Goal: Navigation & Orientation: Understand site structure

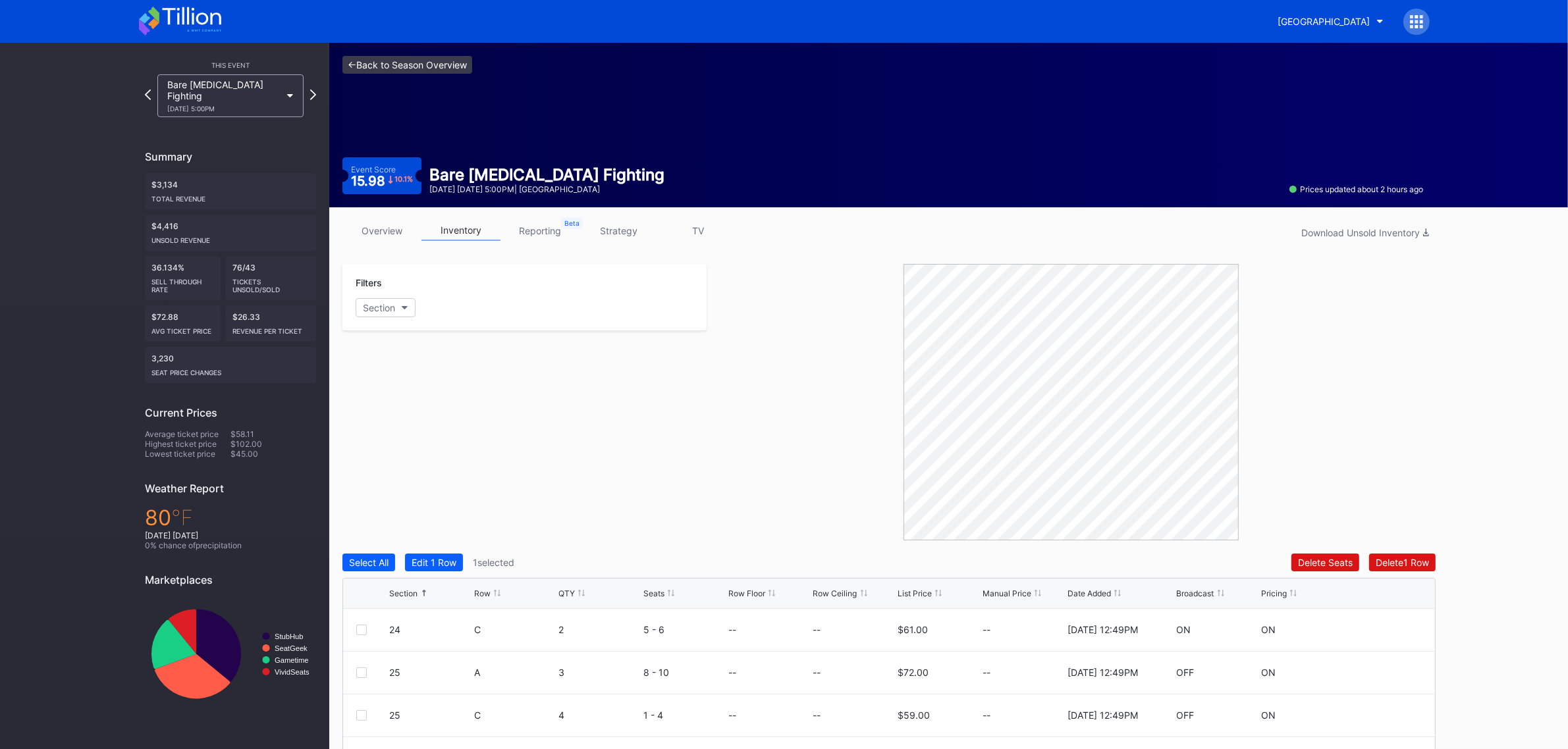
click at [448, 70] on link "<- Back to Season Overview" at bounding box center [407, 64] width 130 height 18
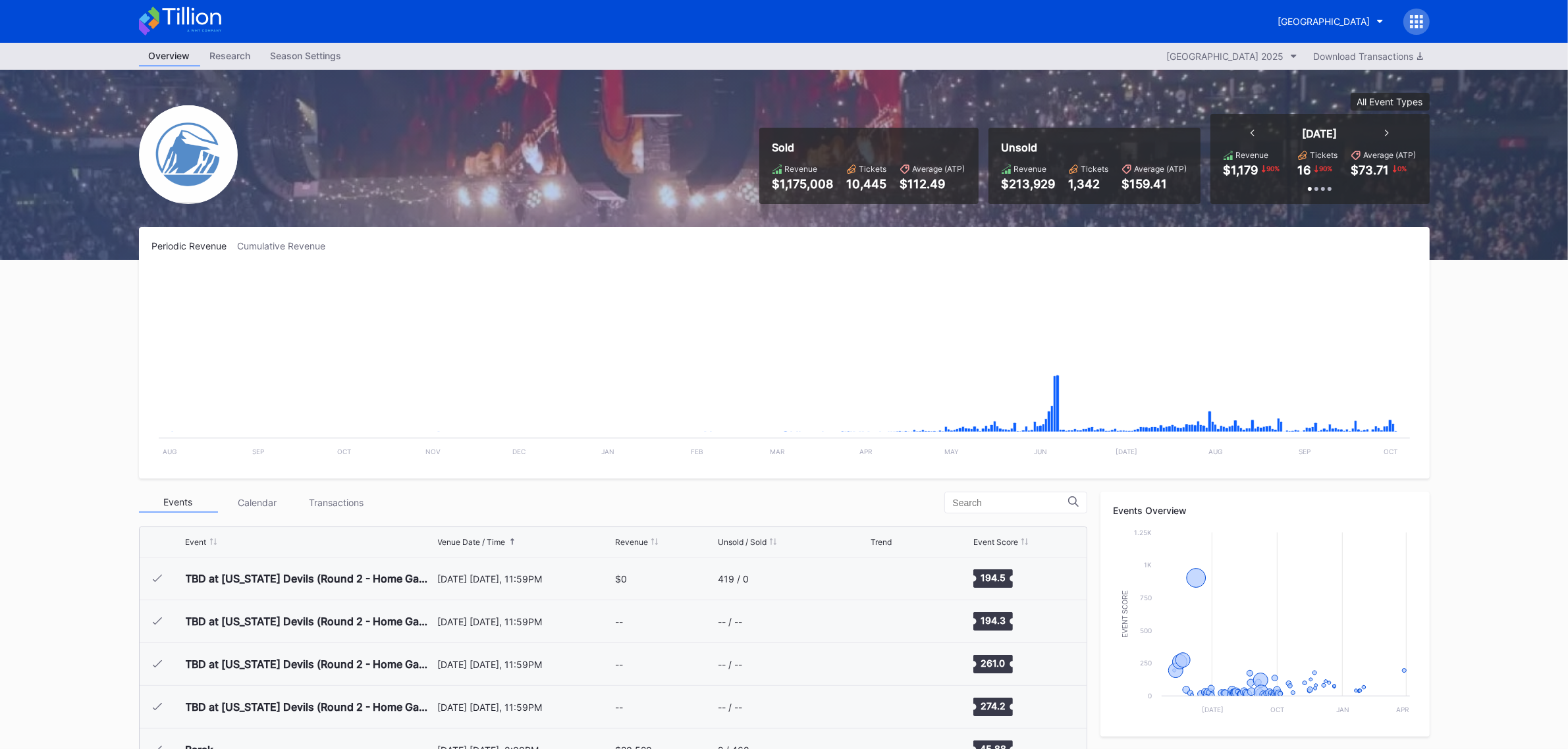
scroll to position [2311, 0]
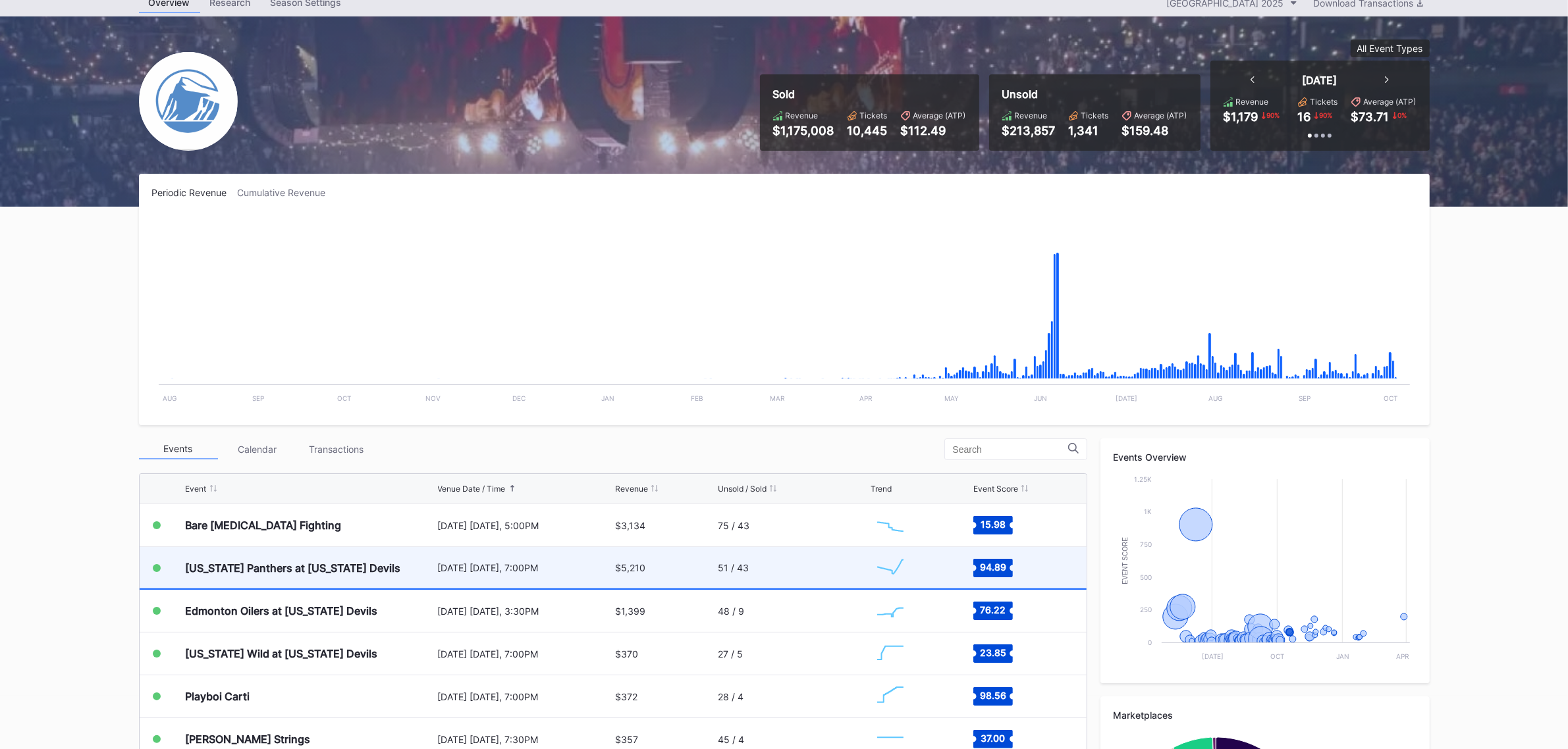
scroll to position [82, 0]
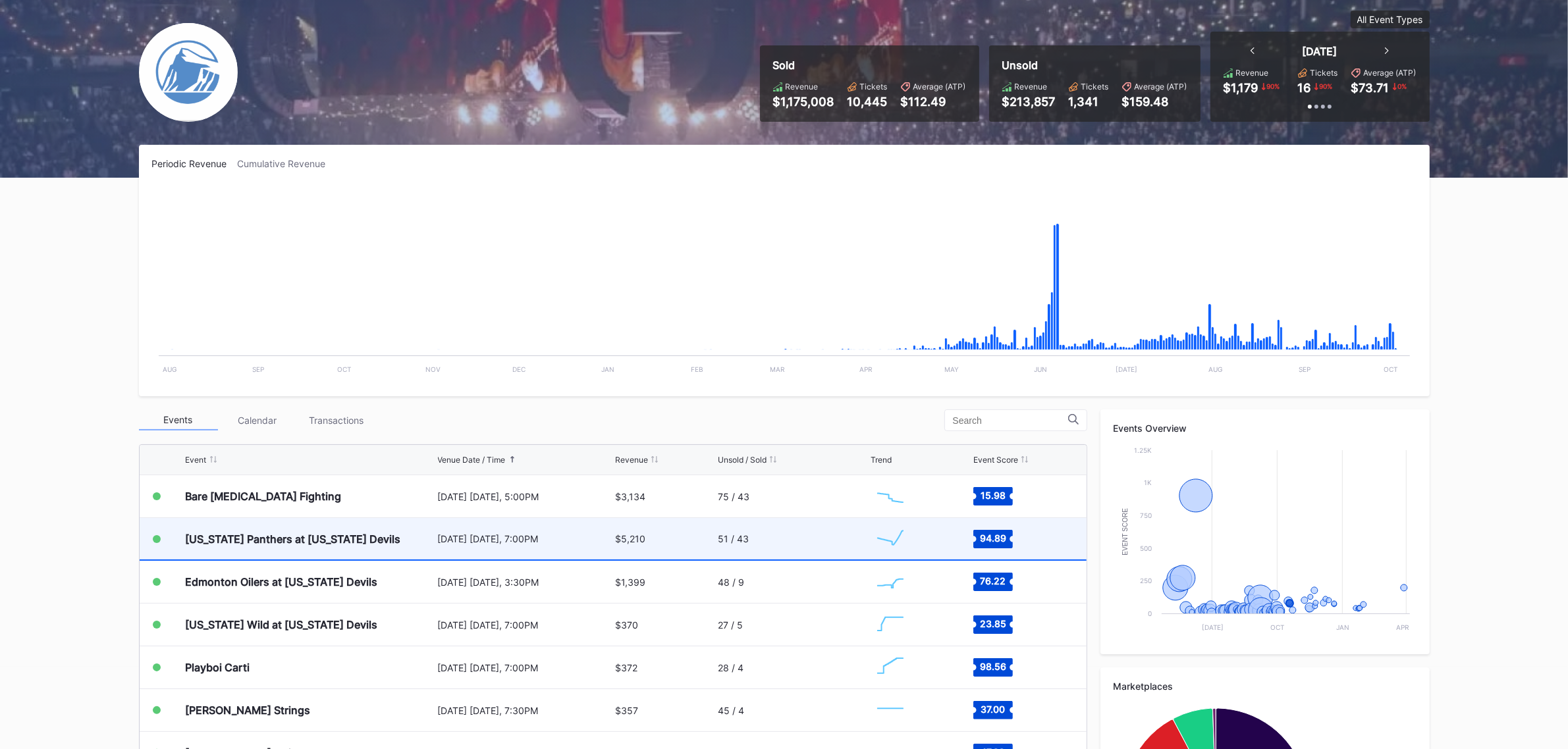
click at [341, 541] on div "[US_STATE] Panthers at [US_STATE] Devils" at bounding box center [293, 539] width 215 height 13
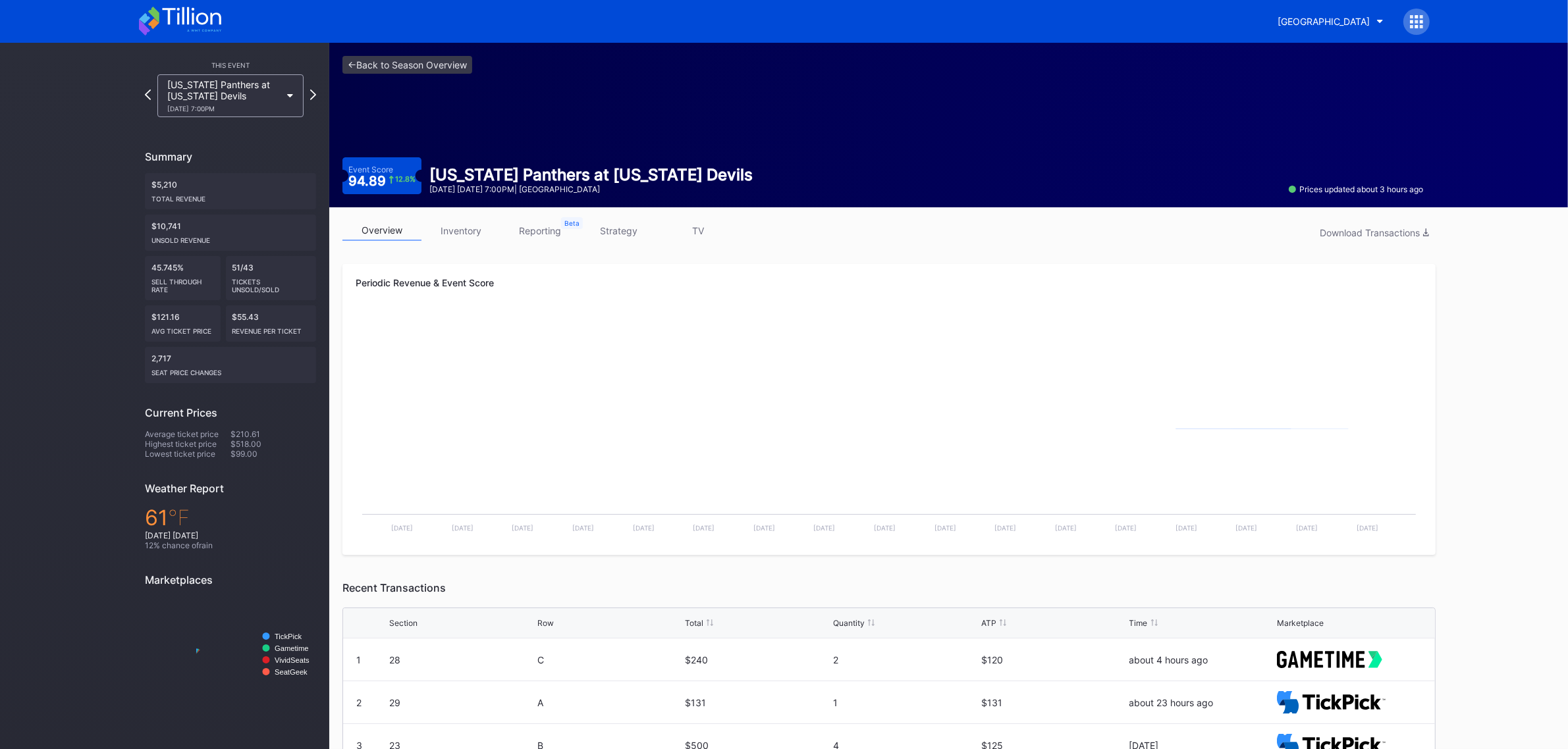
click at [455, 229] on link "inventory" at bounding box center [461, 231] width 79 height 21
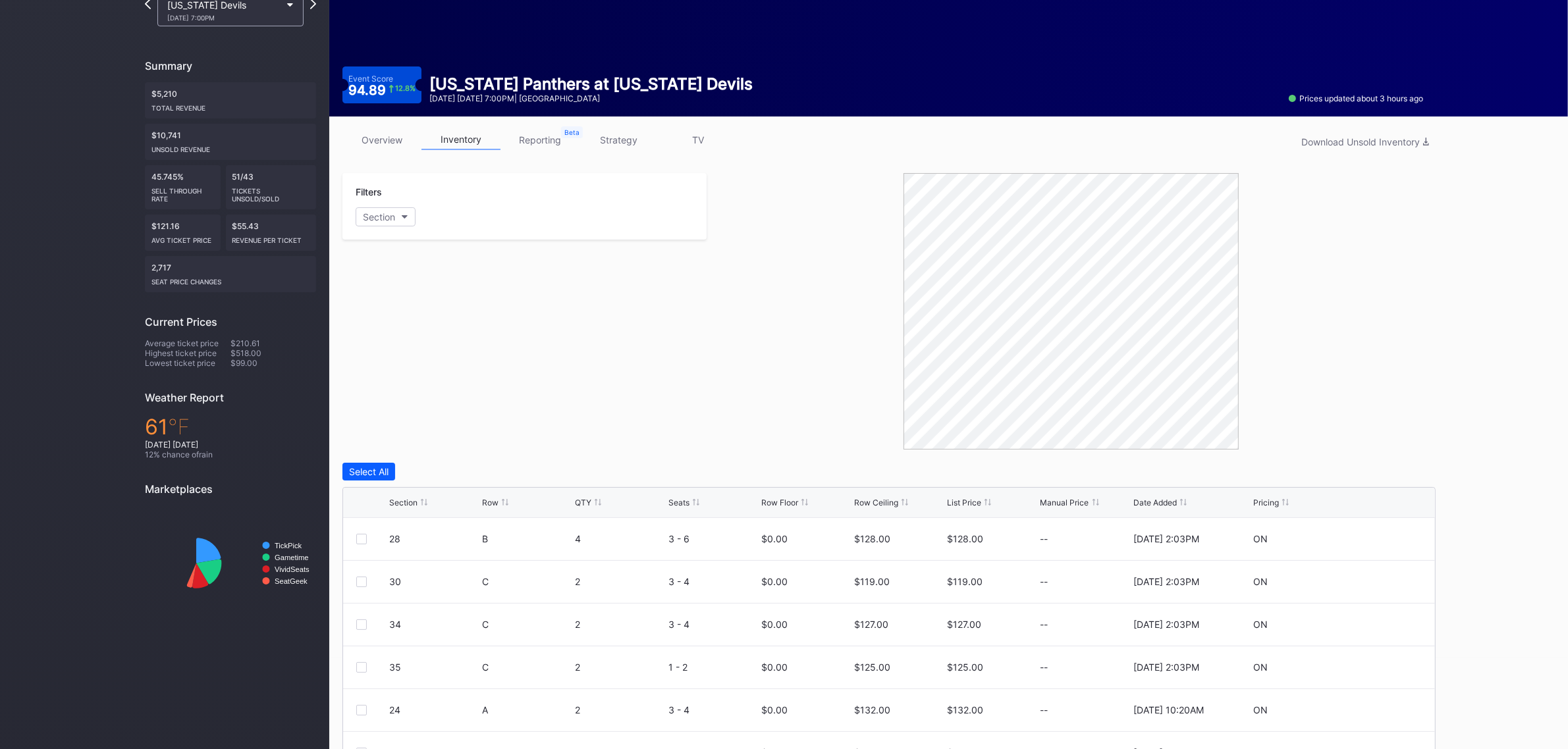
scroll to position [134, 0]
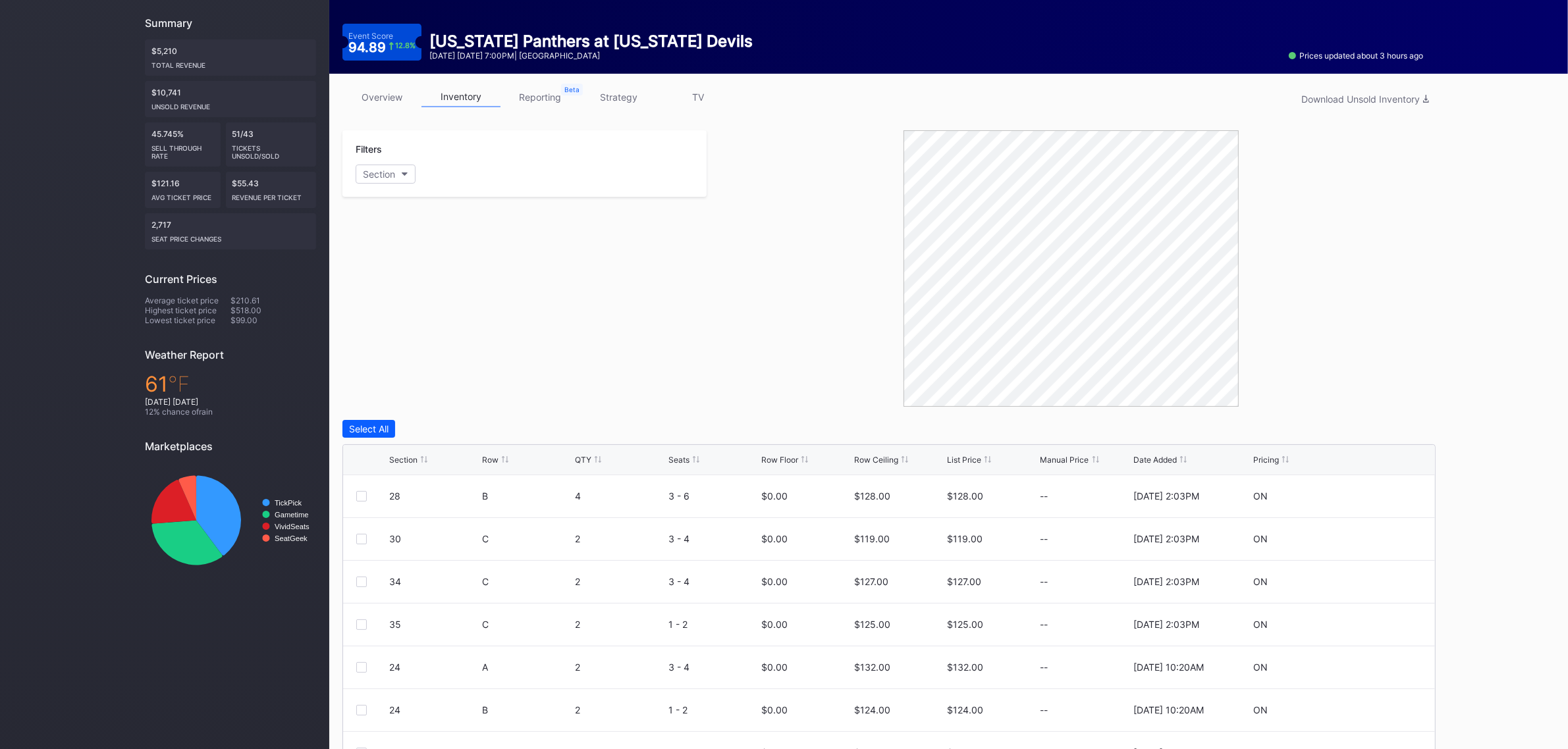
click at [410, 462] on div "Section" at bounding box center [404, 460] width 28 height 10
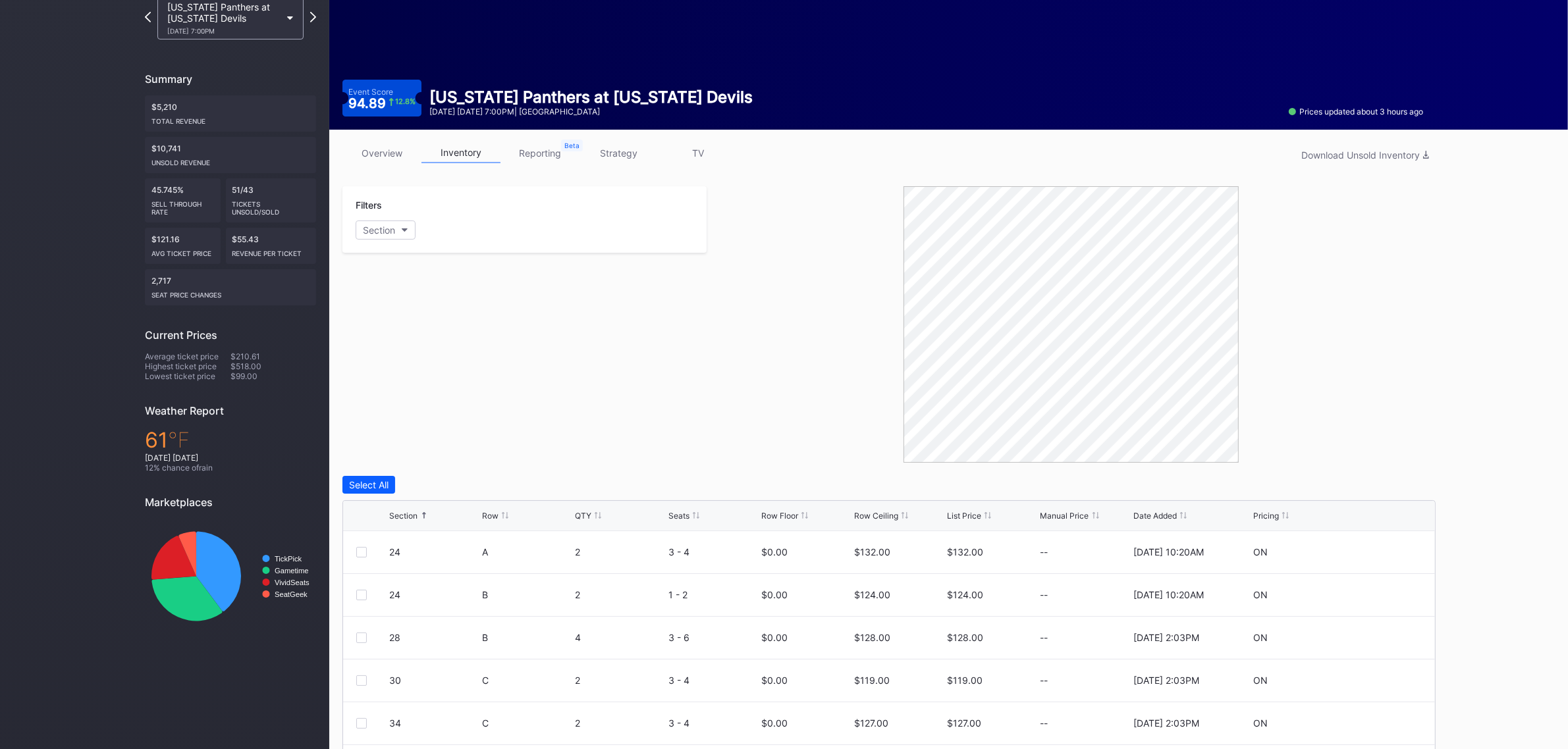
scroll to position [0, 0]
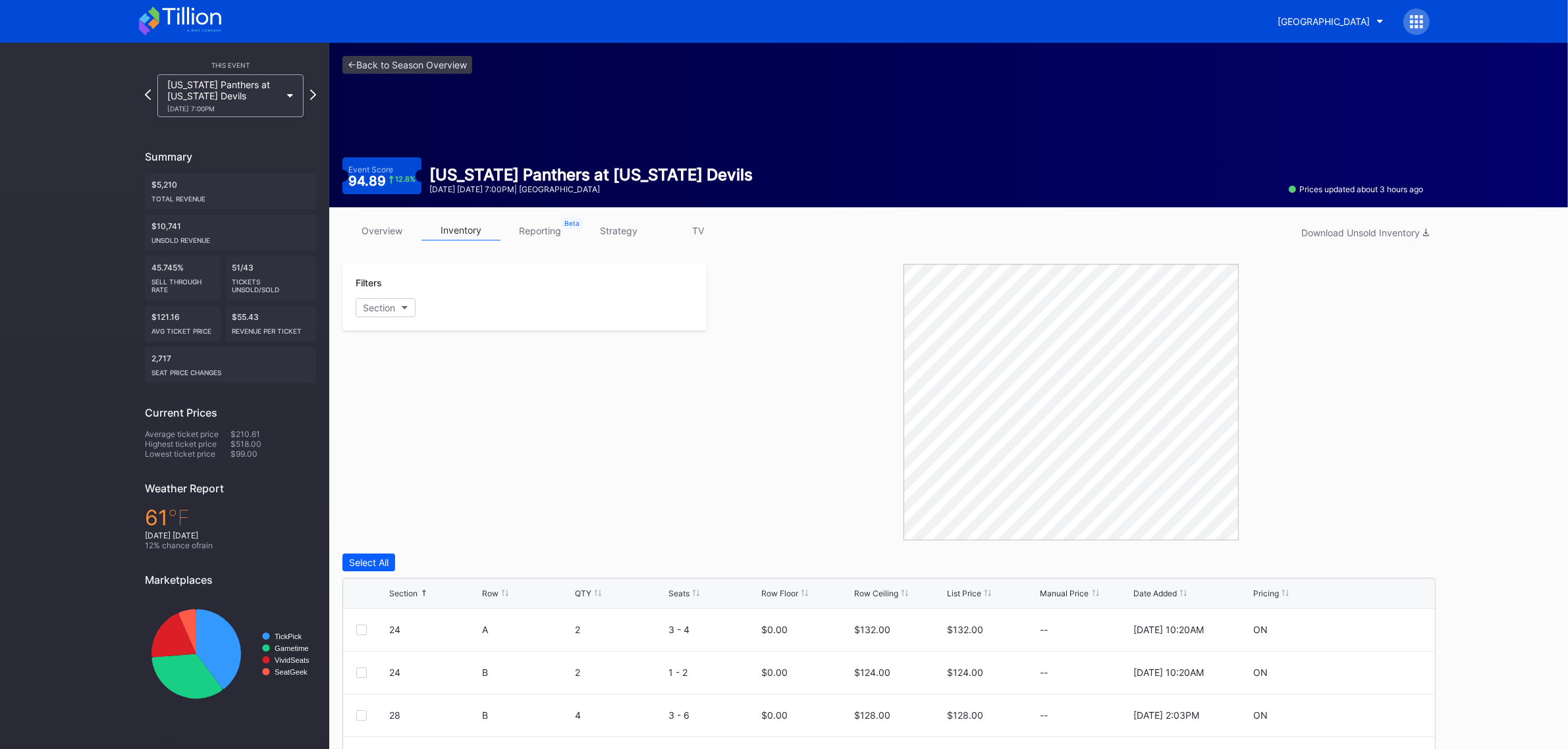
click at [373, 234] on link "overview" at bounding box center [382, 231] width 79 height 21
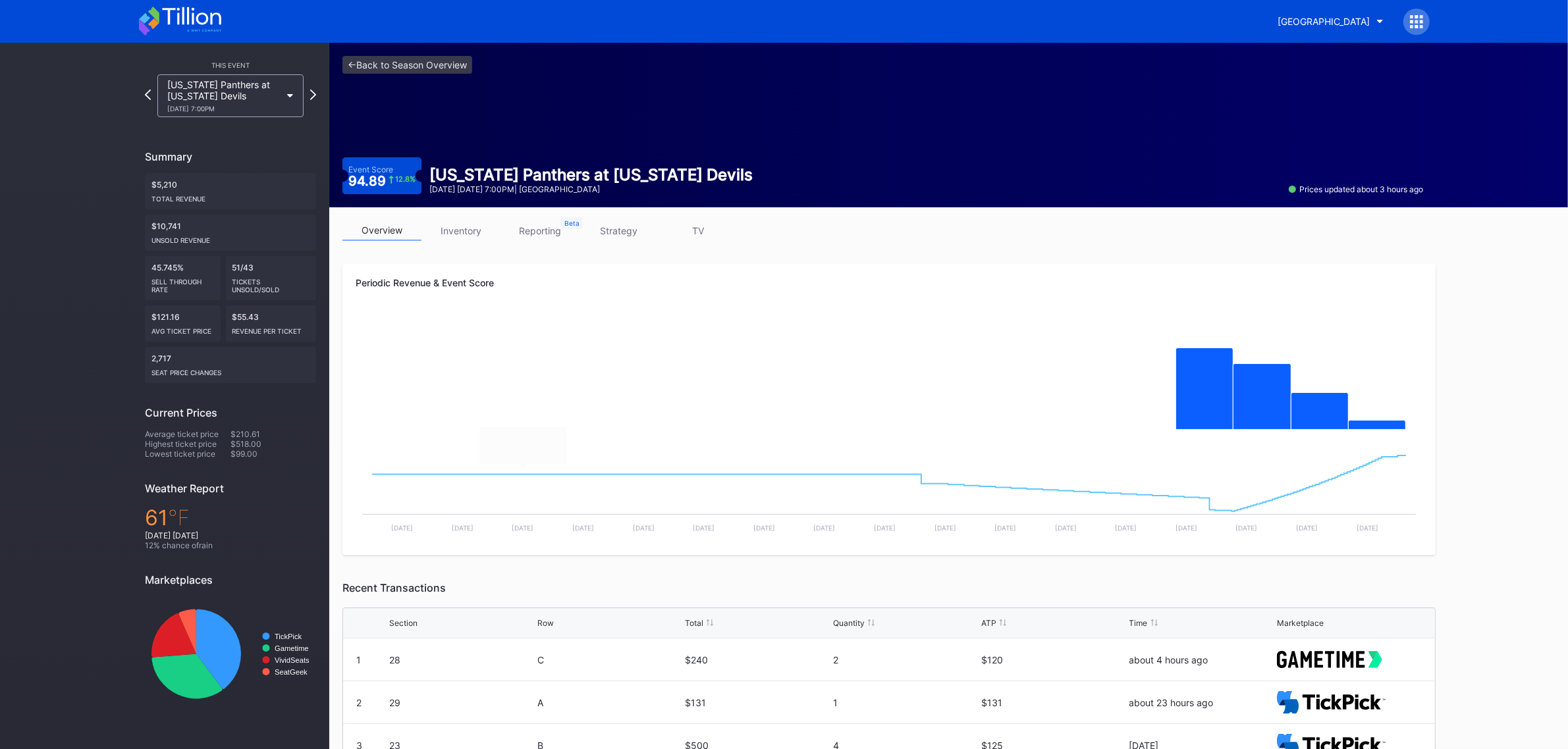
click at [450, 238] on link "inventory" at bounding box center [461, 231] width 79 height 21
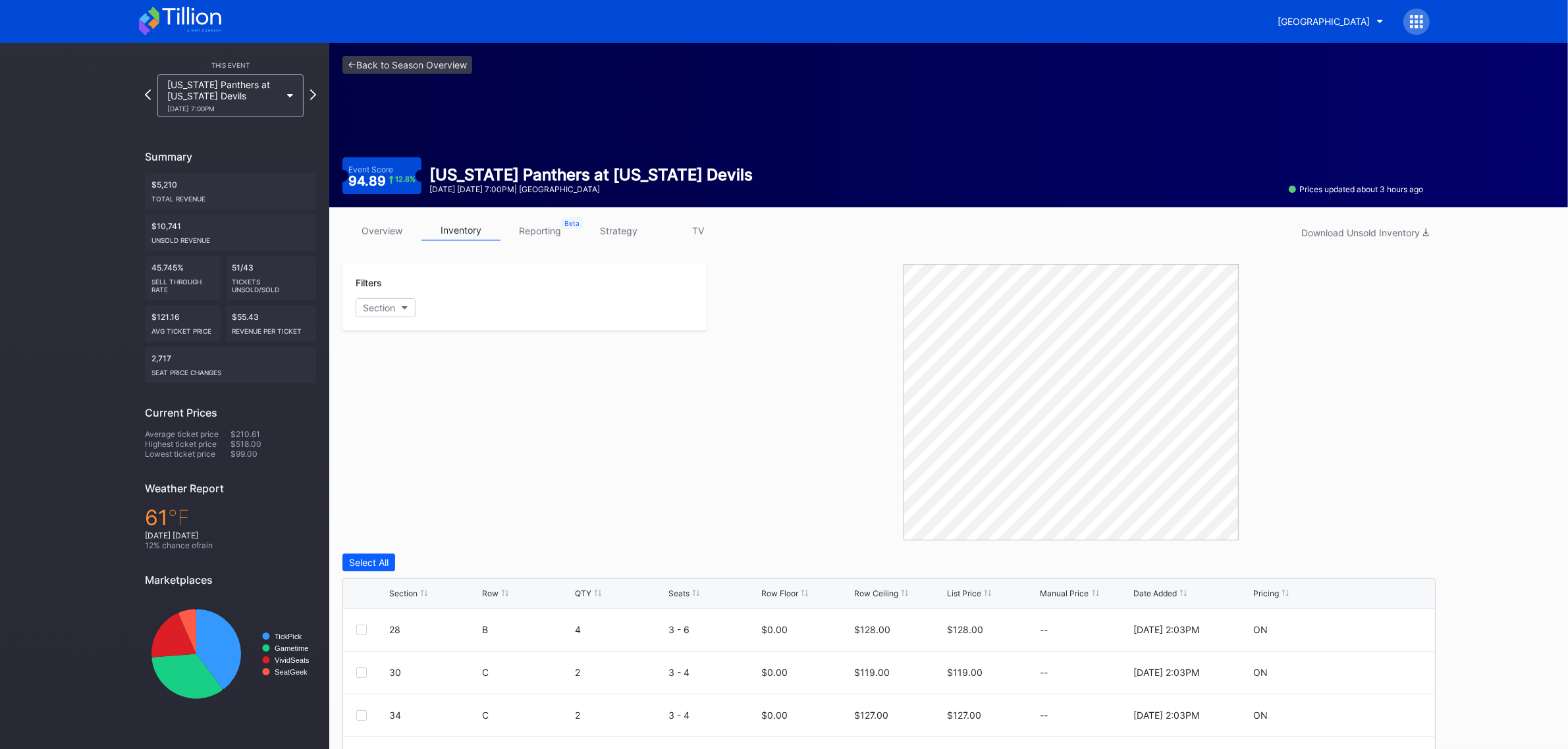
scroll to position [205, 0]
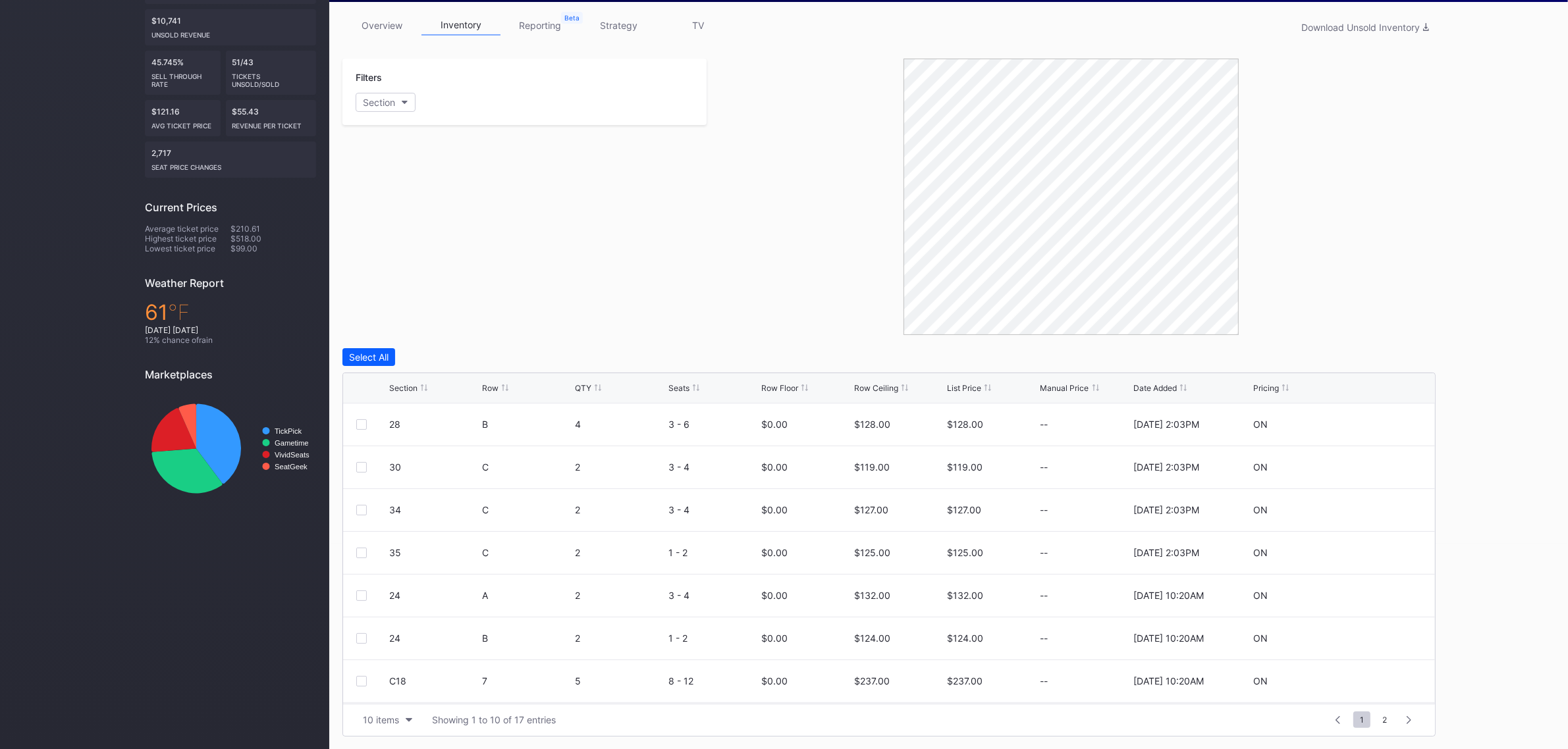
click at [407, 389] on div "Section" at bounding box center [404, 388] width 28 height 10
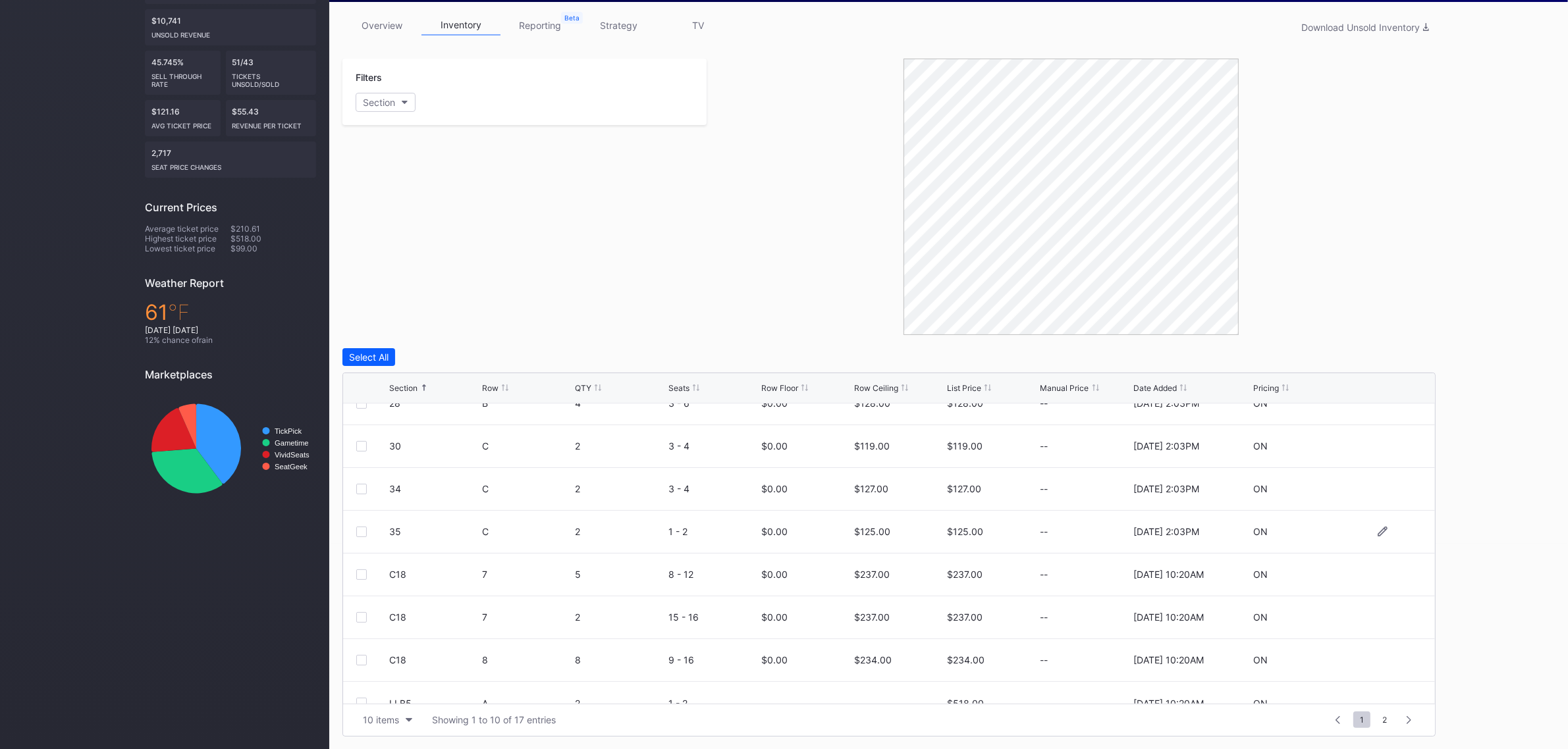
scroll to position [127, 0]
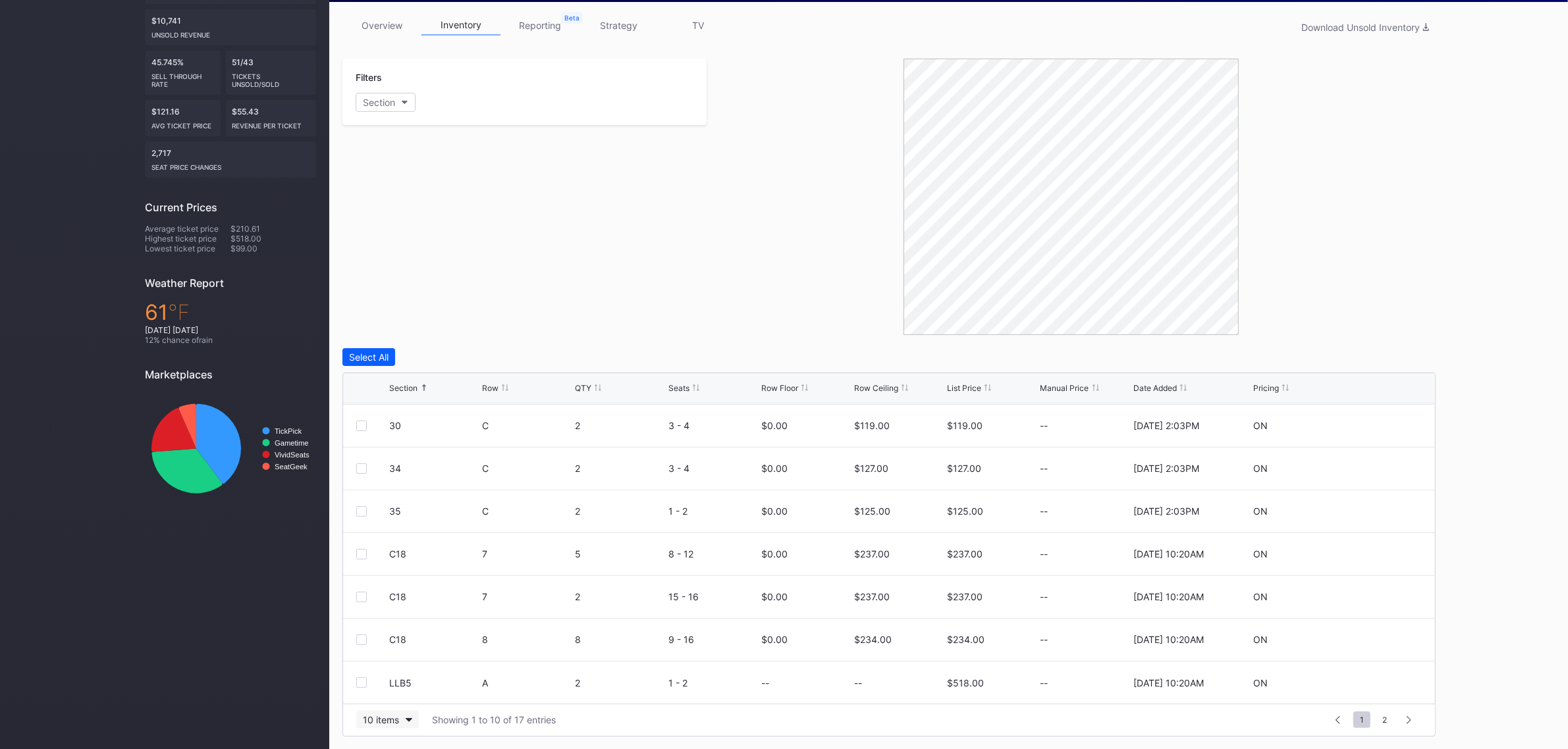
click at [394, 715] on div "10 items" at bounding box center [380, 720] width 36 height 11
click at [390, 663] on div "100 items" at bounding box center [387, 663] width 42 height 11
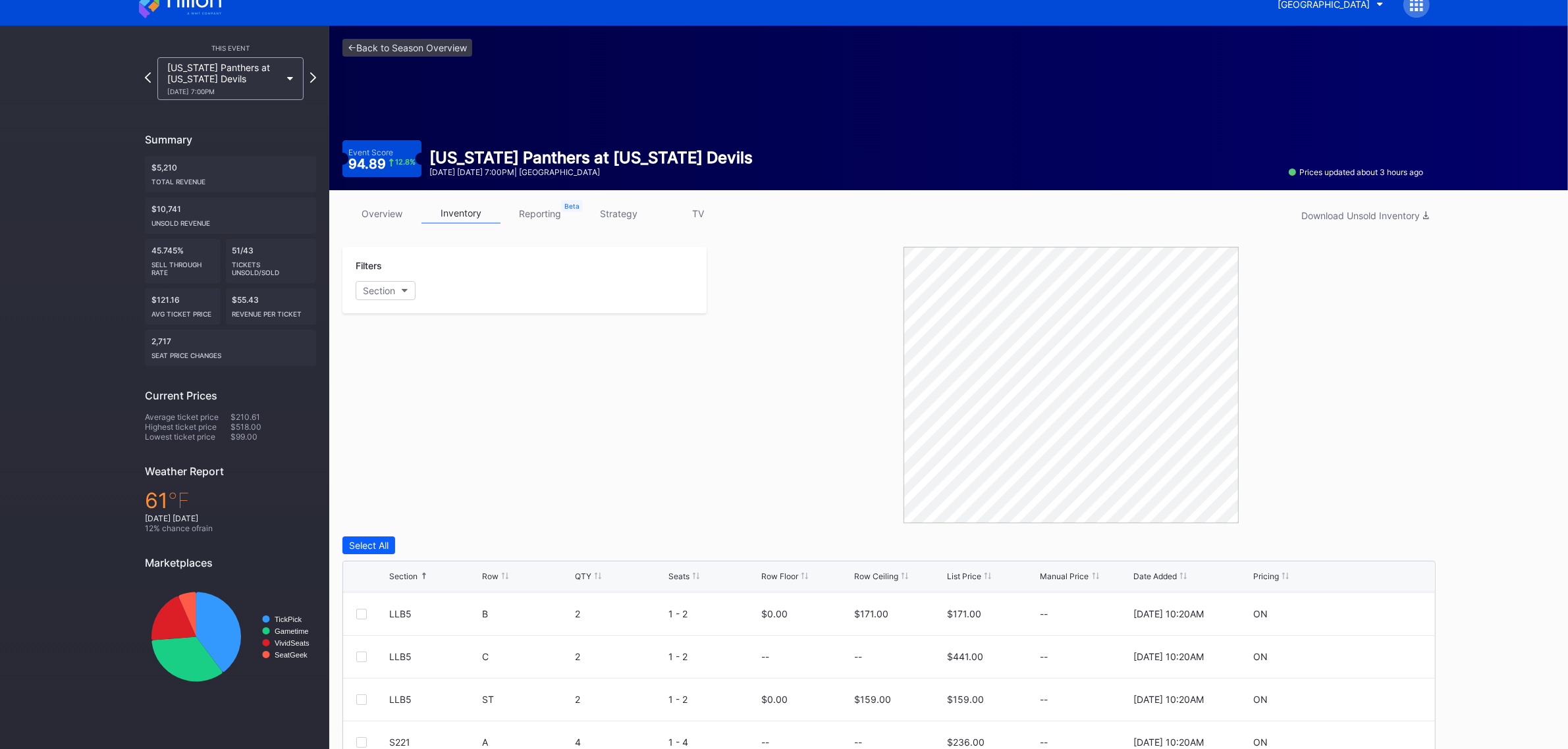
scroll to position [0, 0]
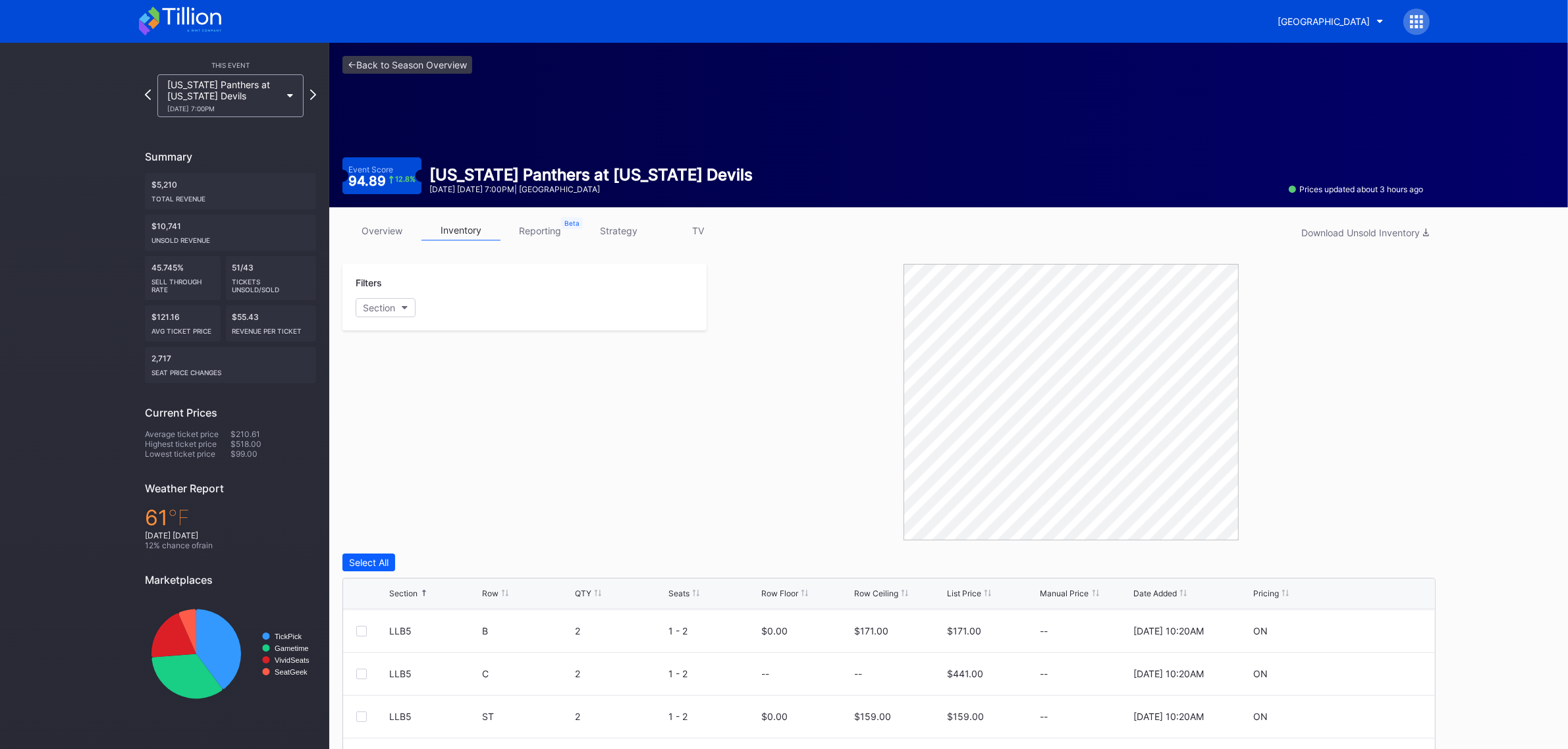
click at [374, 229] on link "overview" at bounding box center [382, 231] width 79 height 21
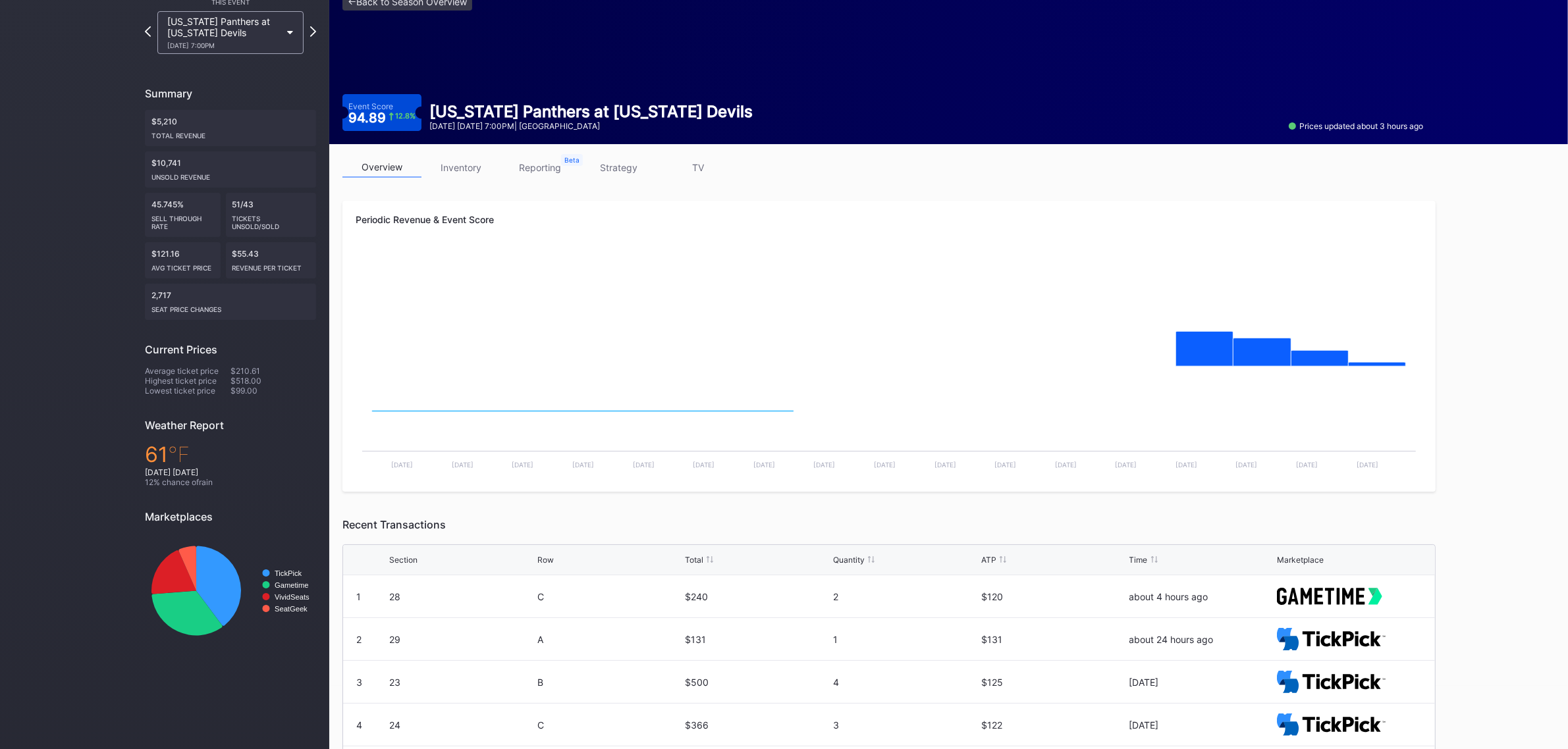
scroll to position [234, 0]
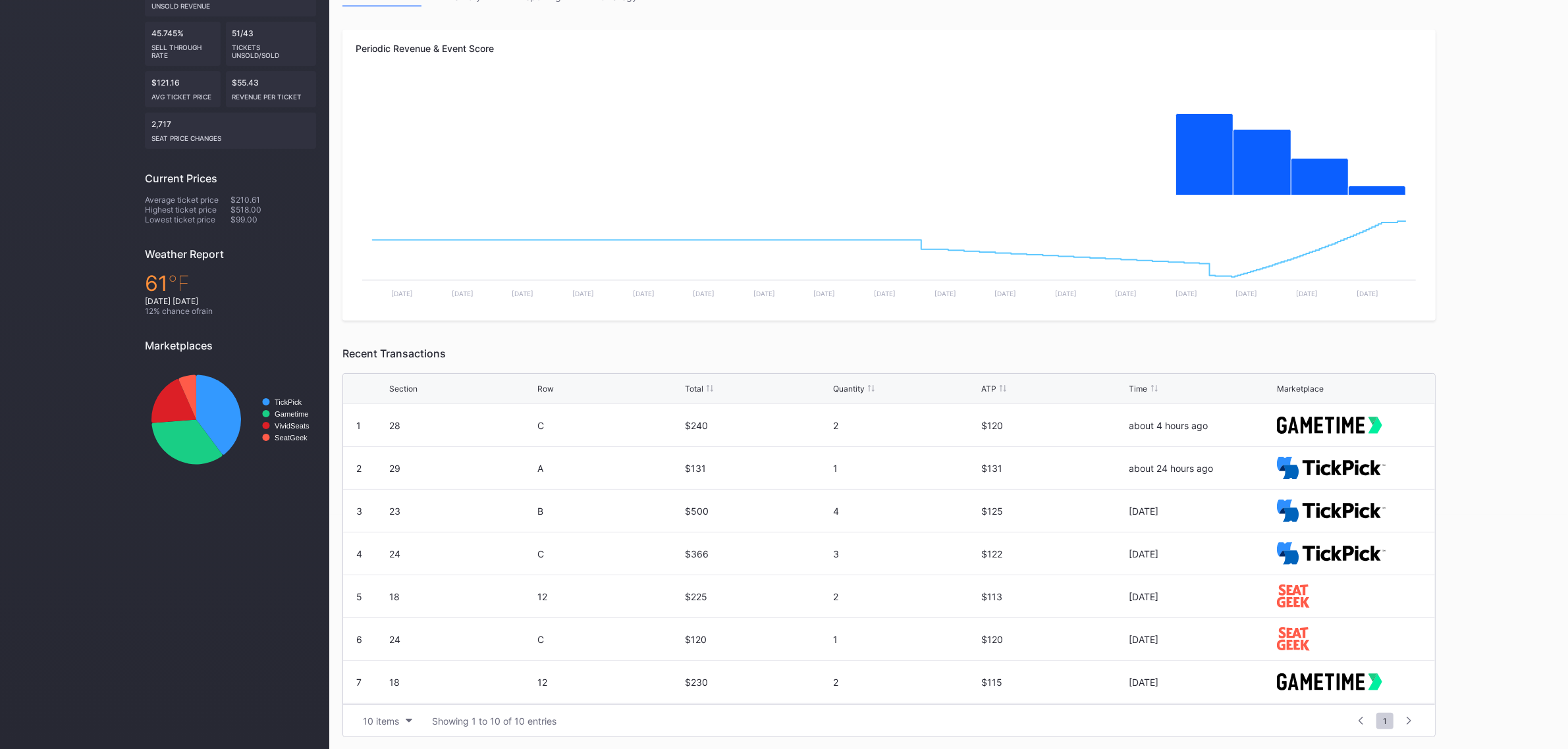
click at [402, 386] on div "Section" at bounding box center [404, 389] width 28 height 10
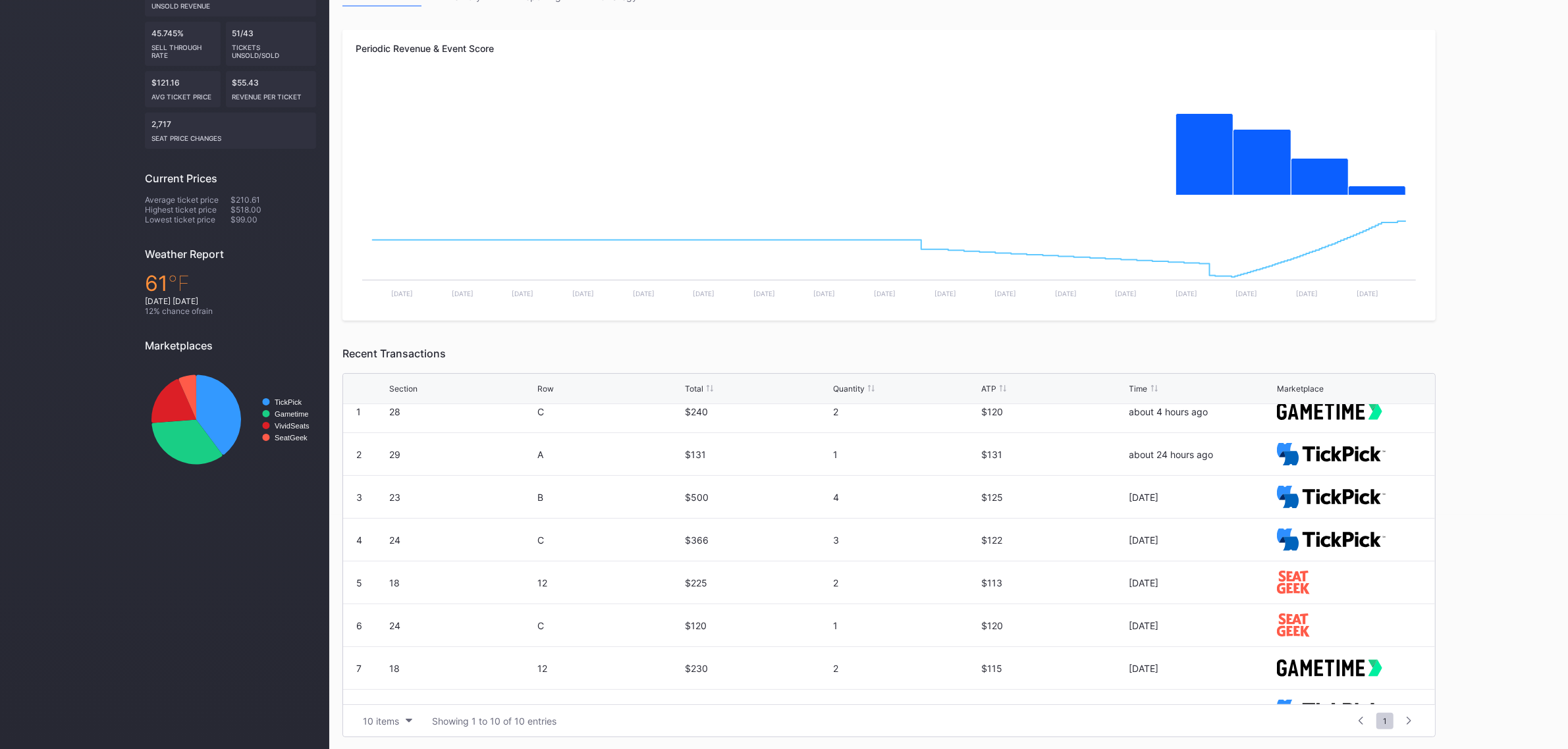
scroll to position [0, 0]
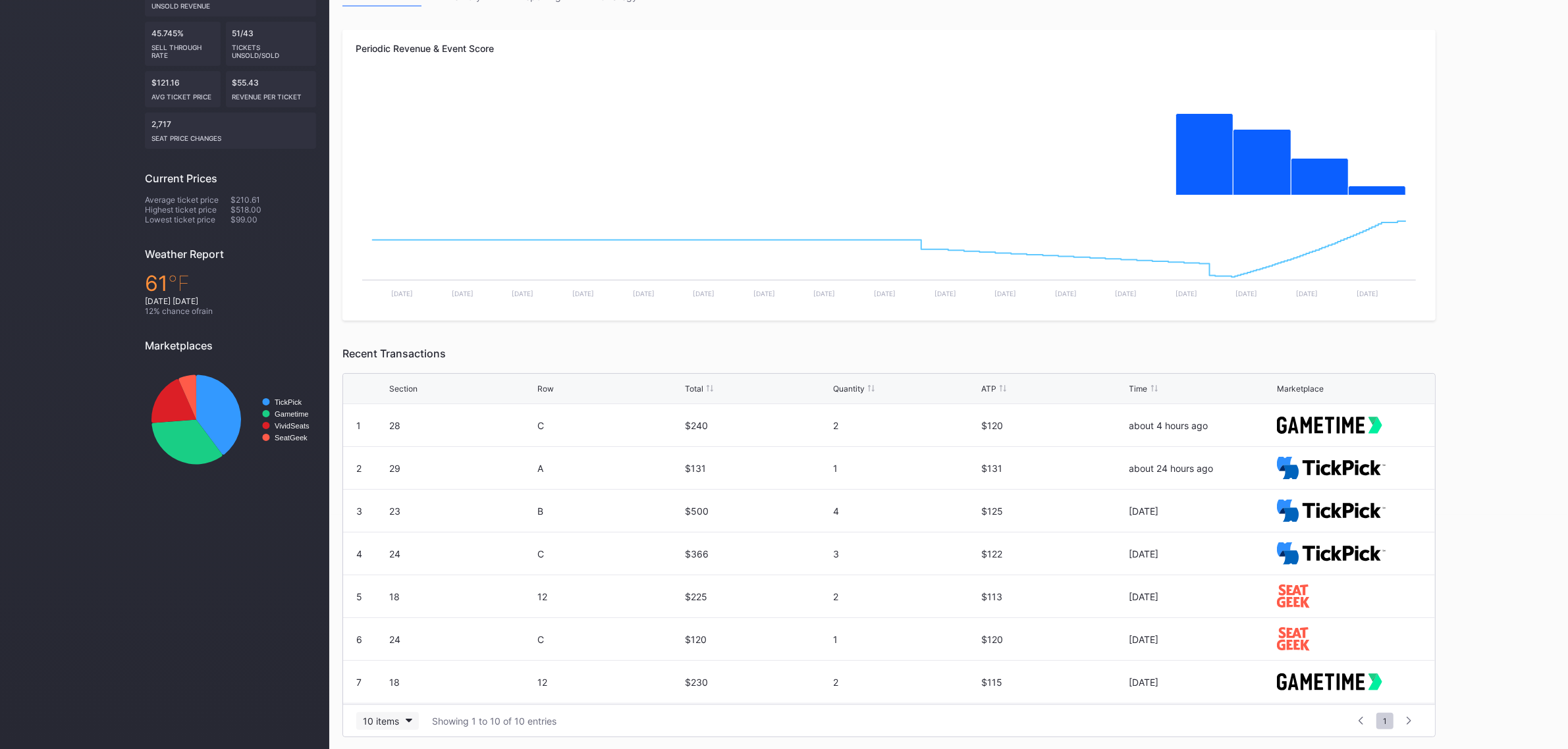
click at [391, 719] on div "10 items" at bounding box center [380, 721] width 36 height 11
click at [393, 654] on div "100 items" at bounding box center [387, 663] width 62 height 24
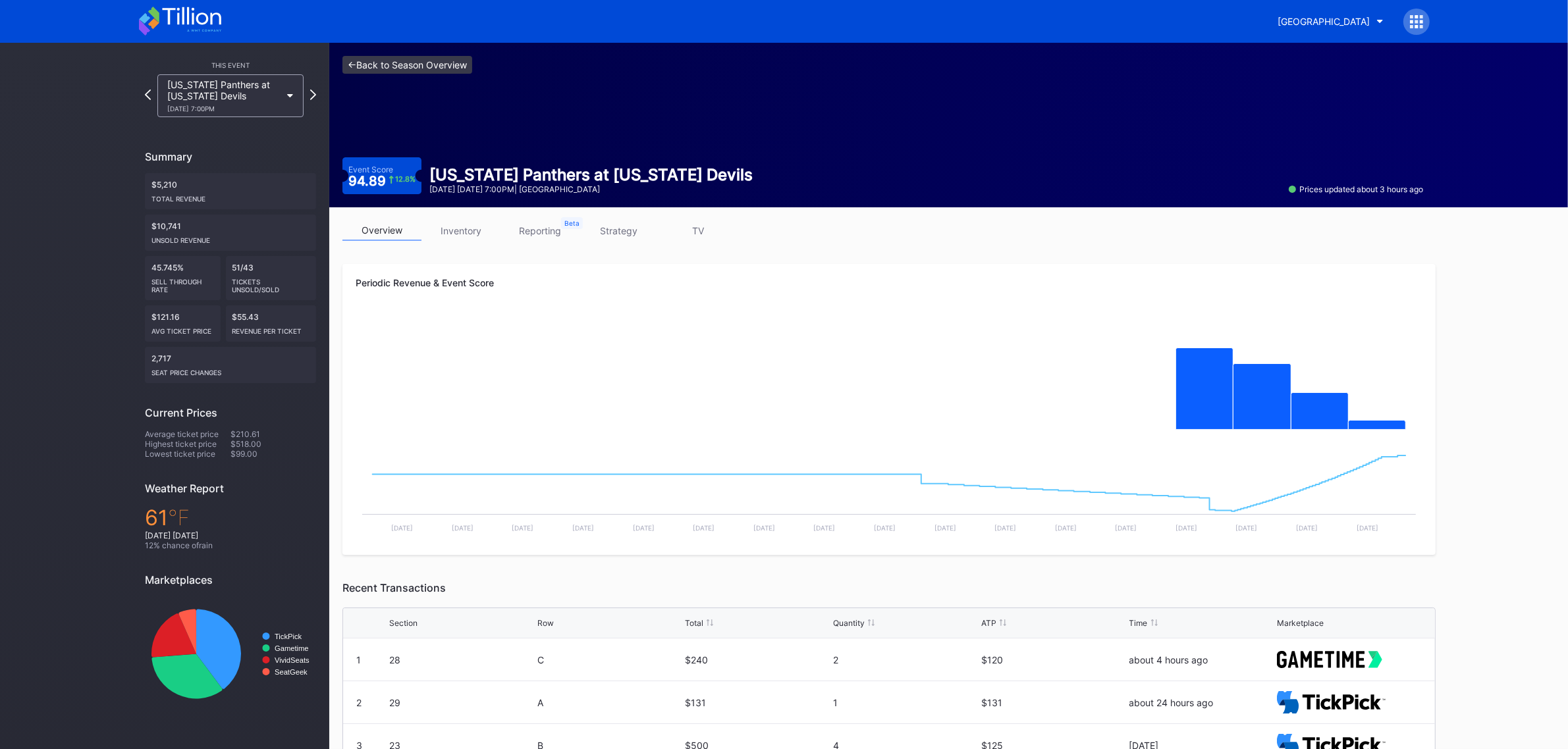
click at [416, 60] on link "<- Back to Season Overview" at bounding box center [407, 64] width 130 height 18
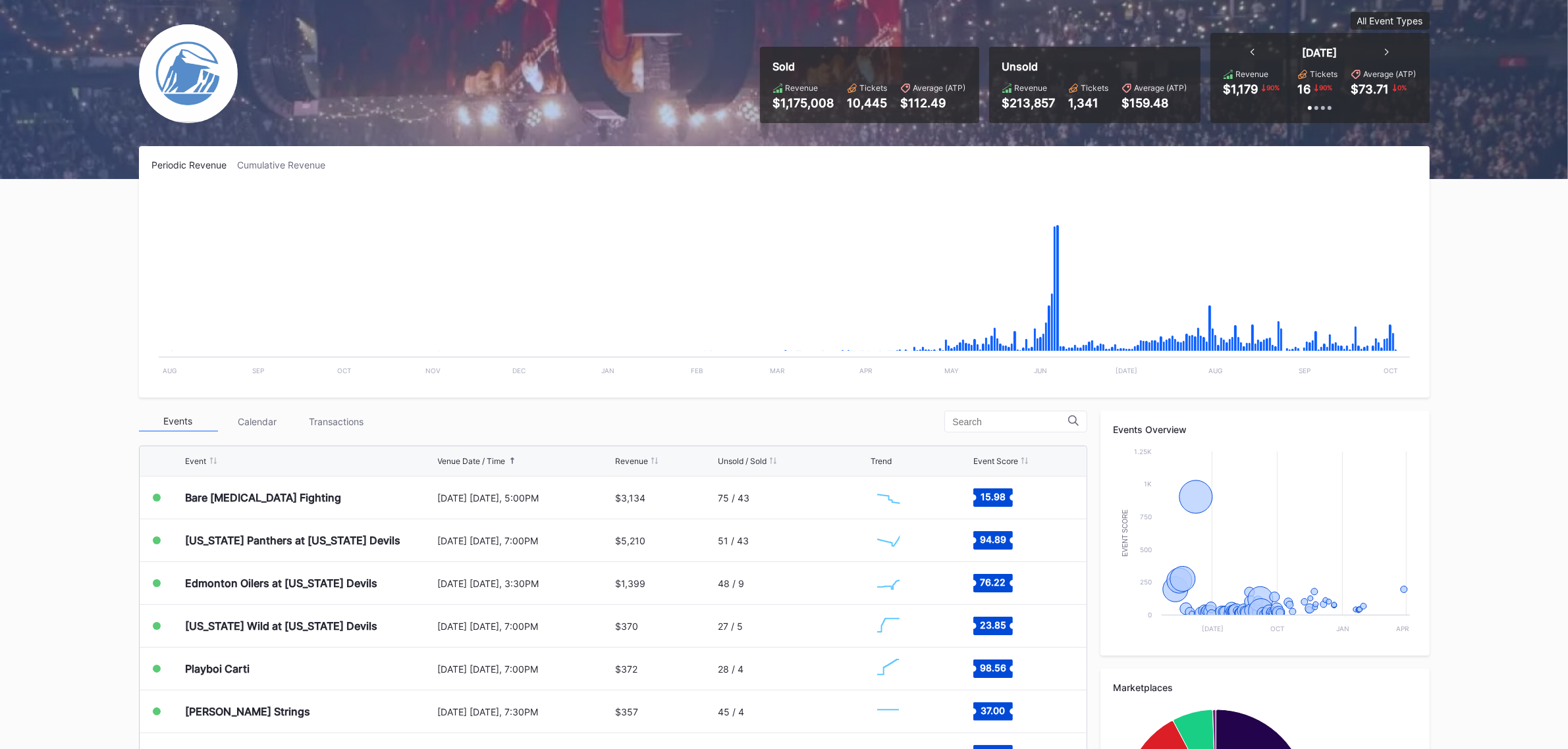
scroll to position [82, 0]
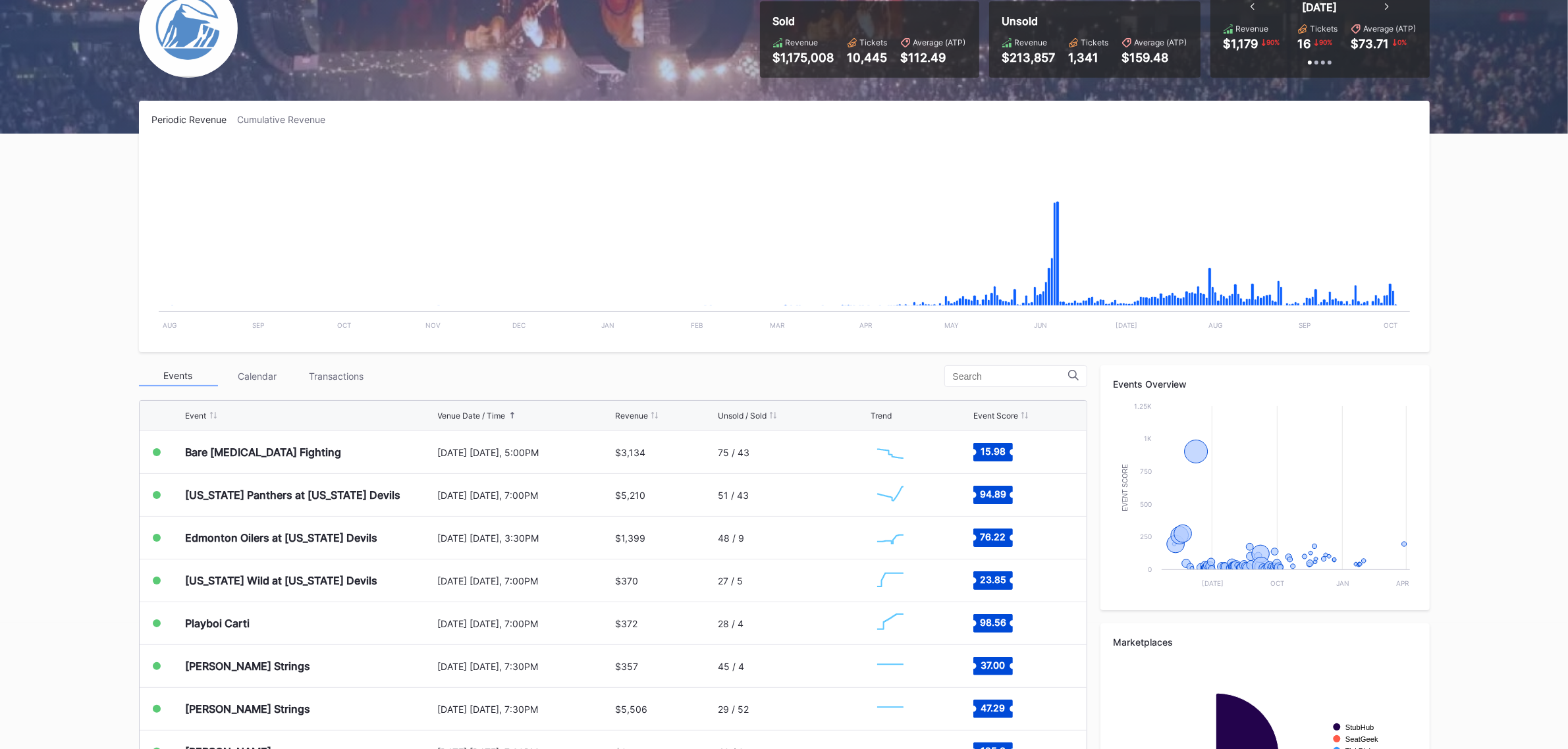
scroll to position [258, 0]
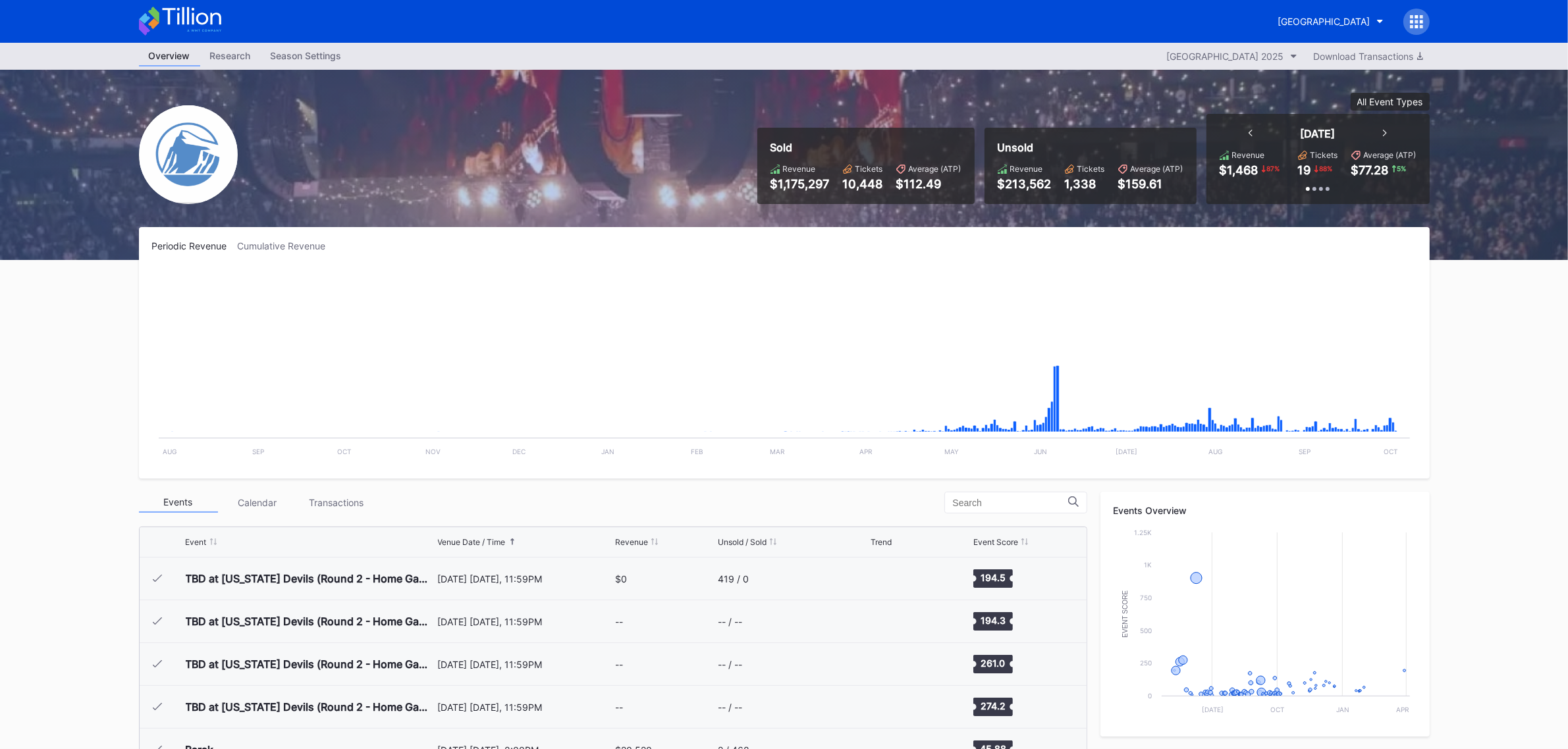
scroll to position [2311, 0]
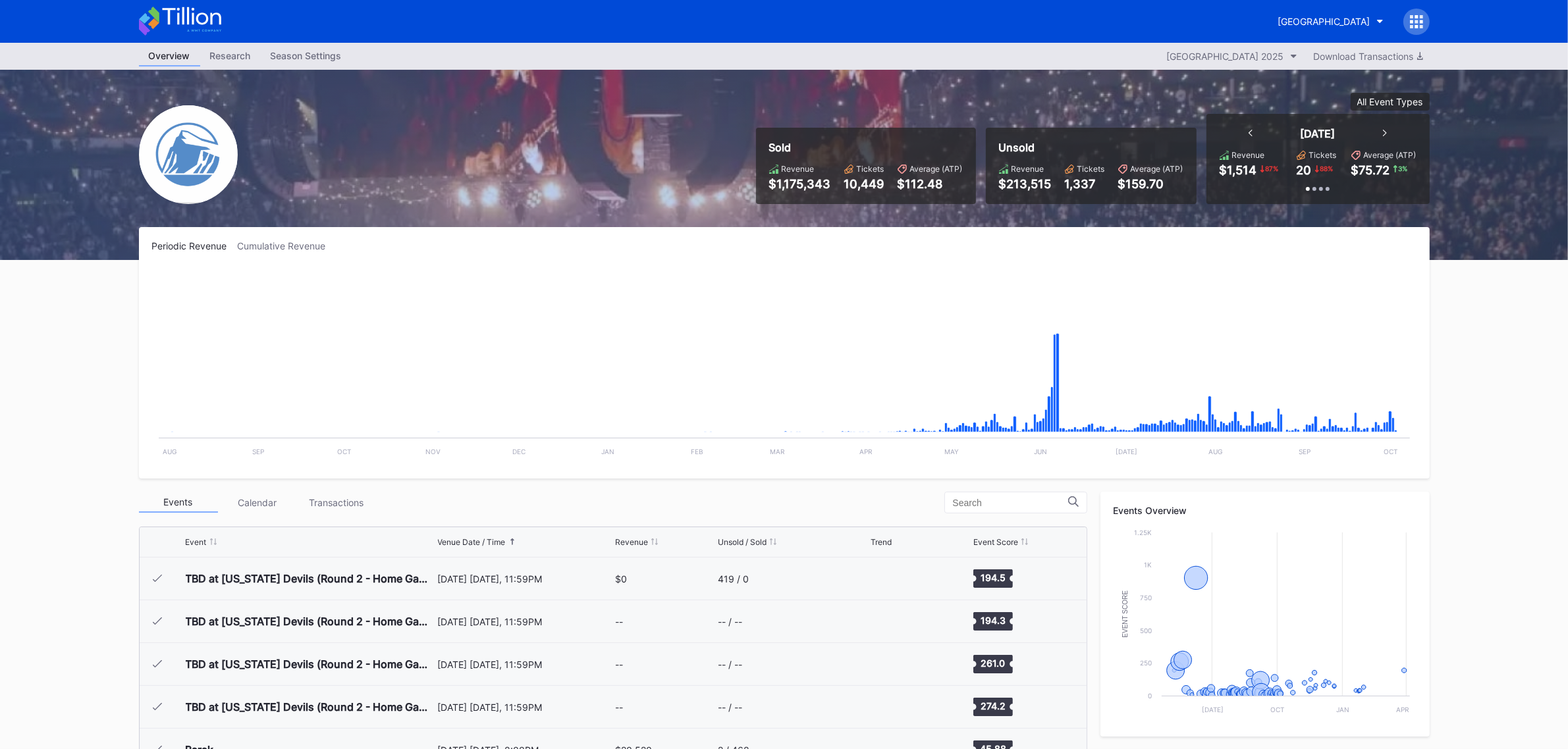
scroll to position [2311, 0]
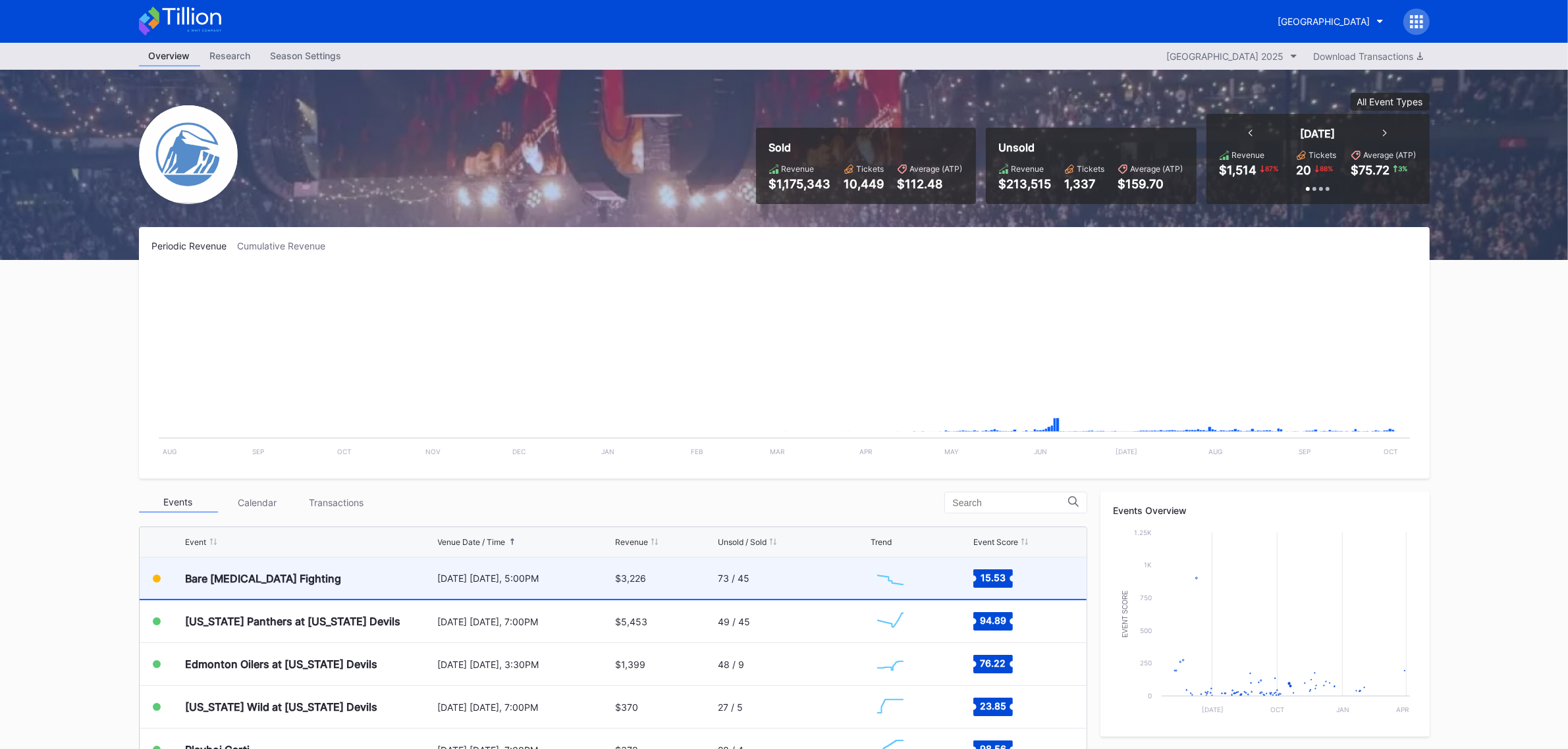
click at [407, 575] on div "Bare [MEDICAL_DATA] Fighting" at bounding box center [310, 578] width 249 height 42
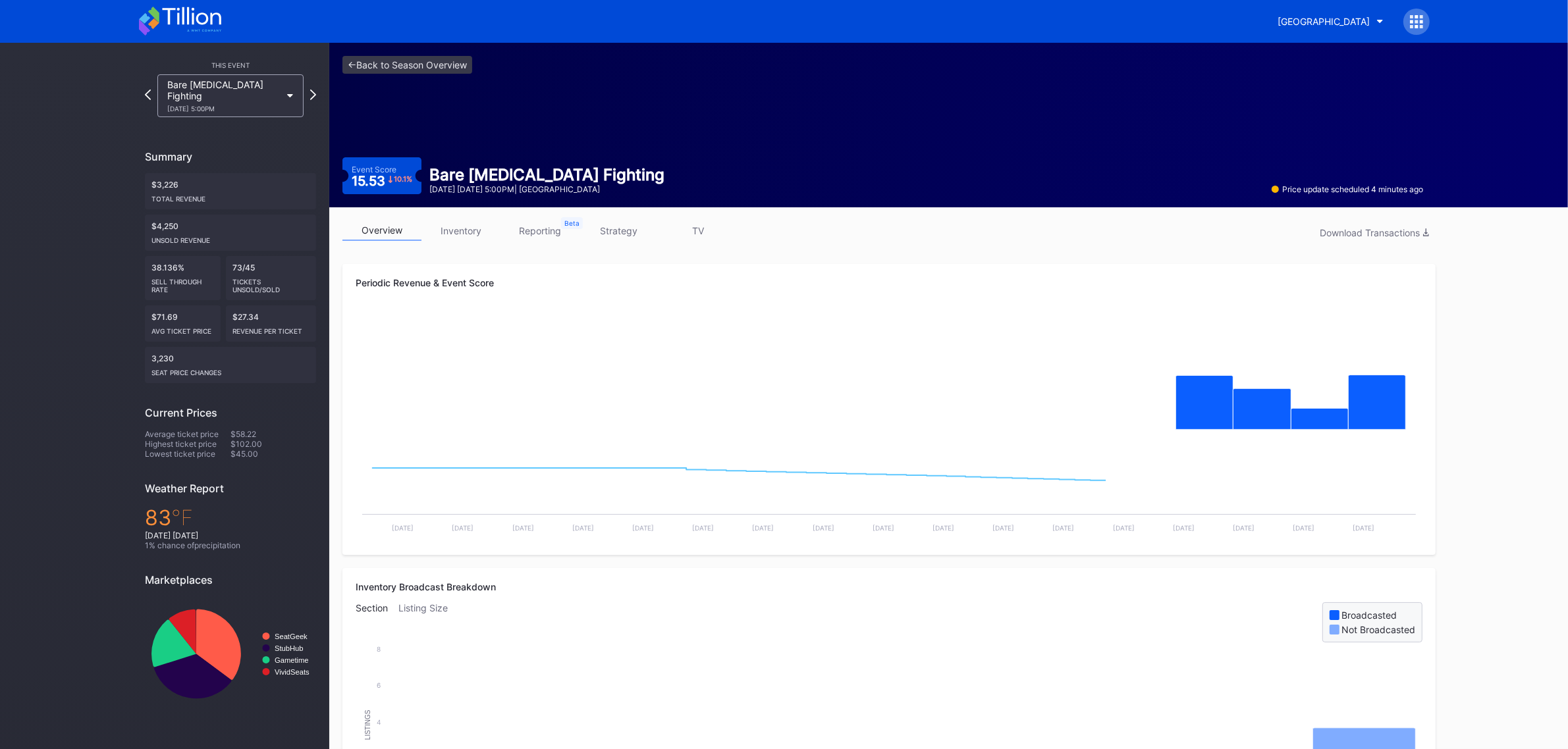
click at [462, 224] on link "inventory" at bounding box center [461, 231] width 79 height 21
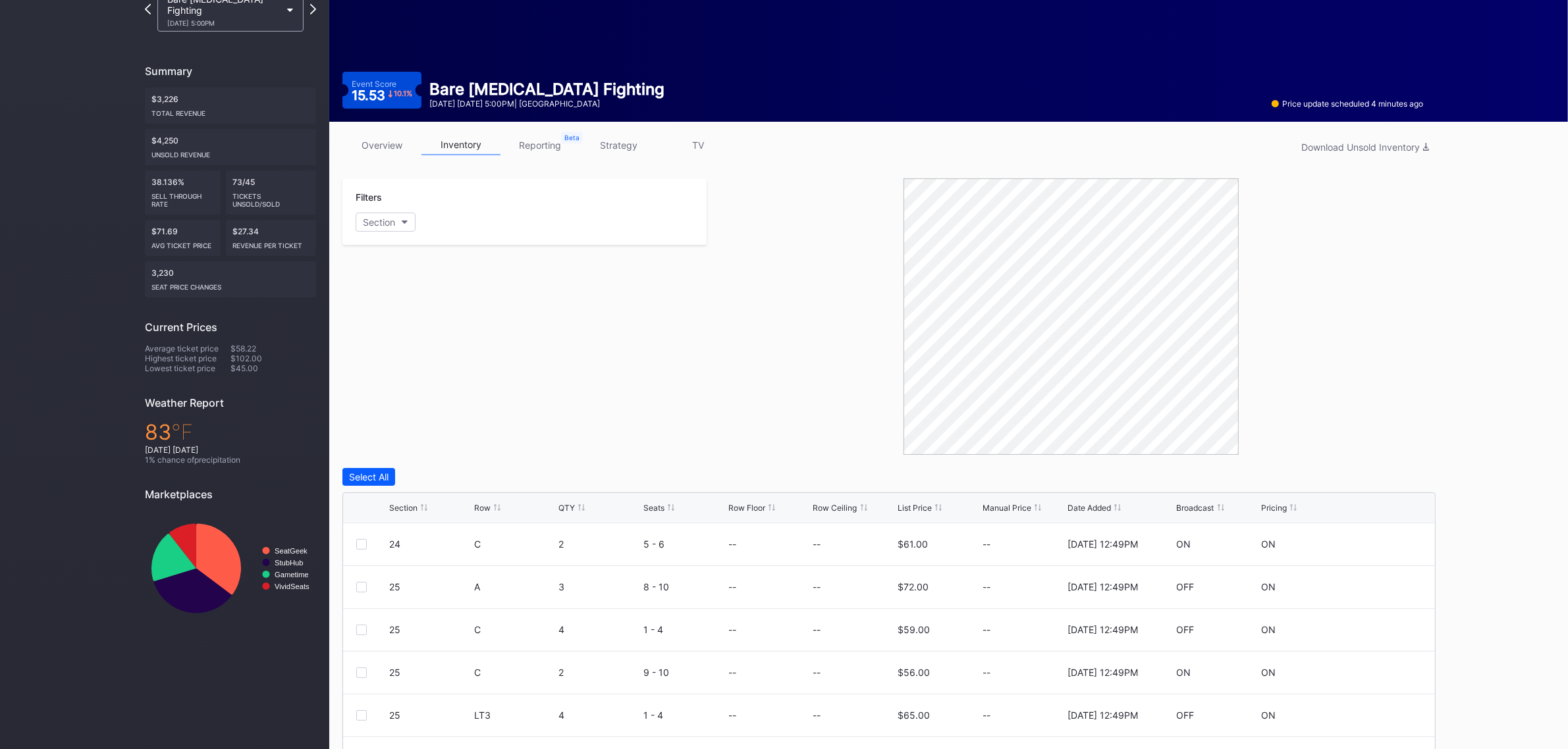
scroll to position [165, 0]
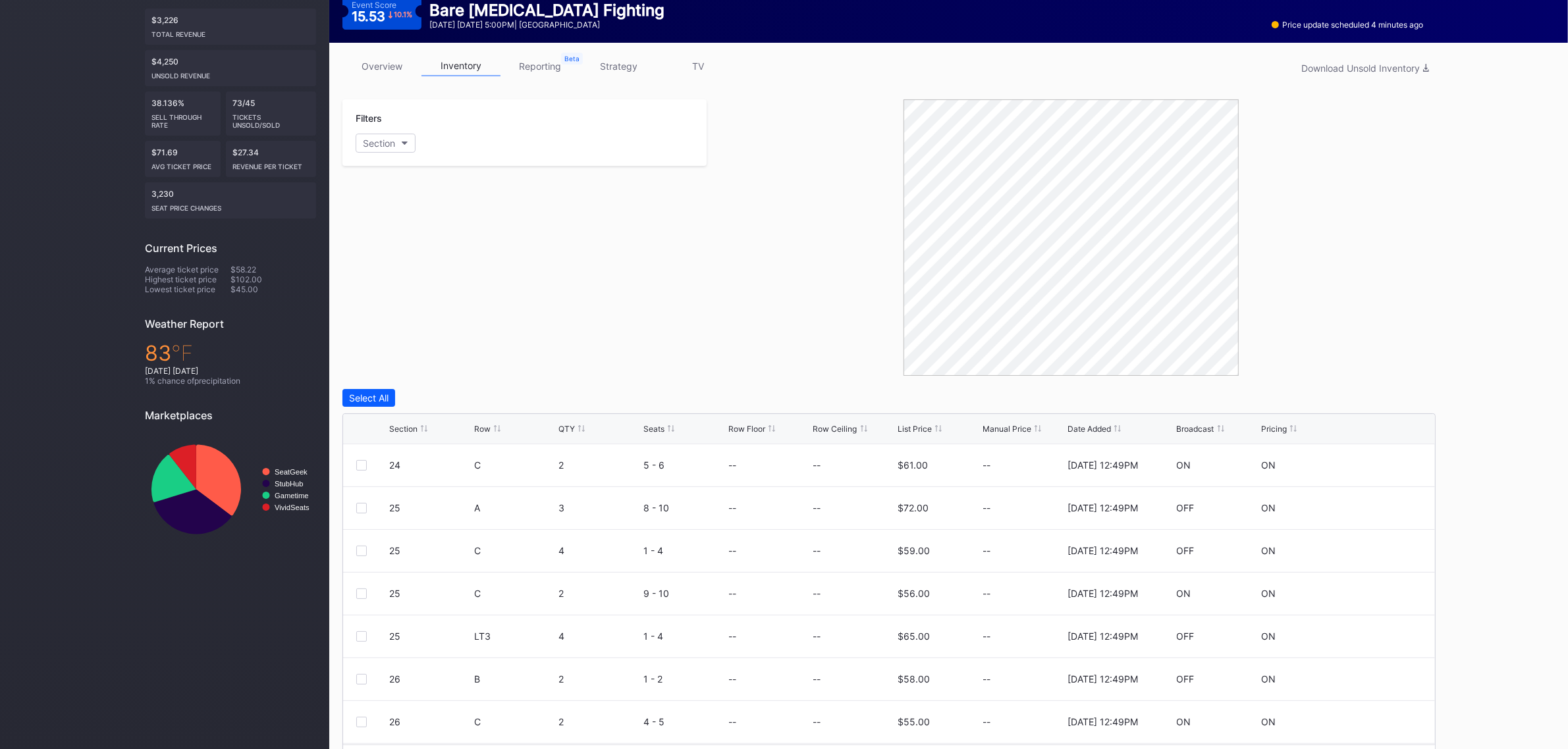
click at [402, 428] on div "Section" at bounding box center [404, 429] width 28 height 10
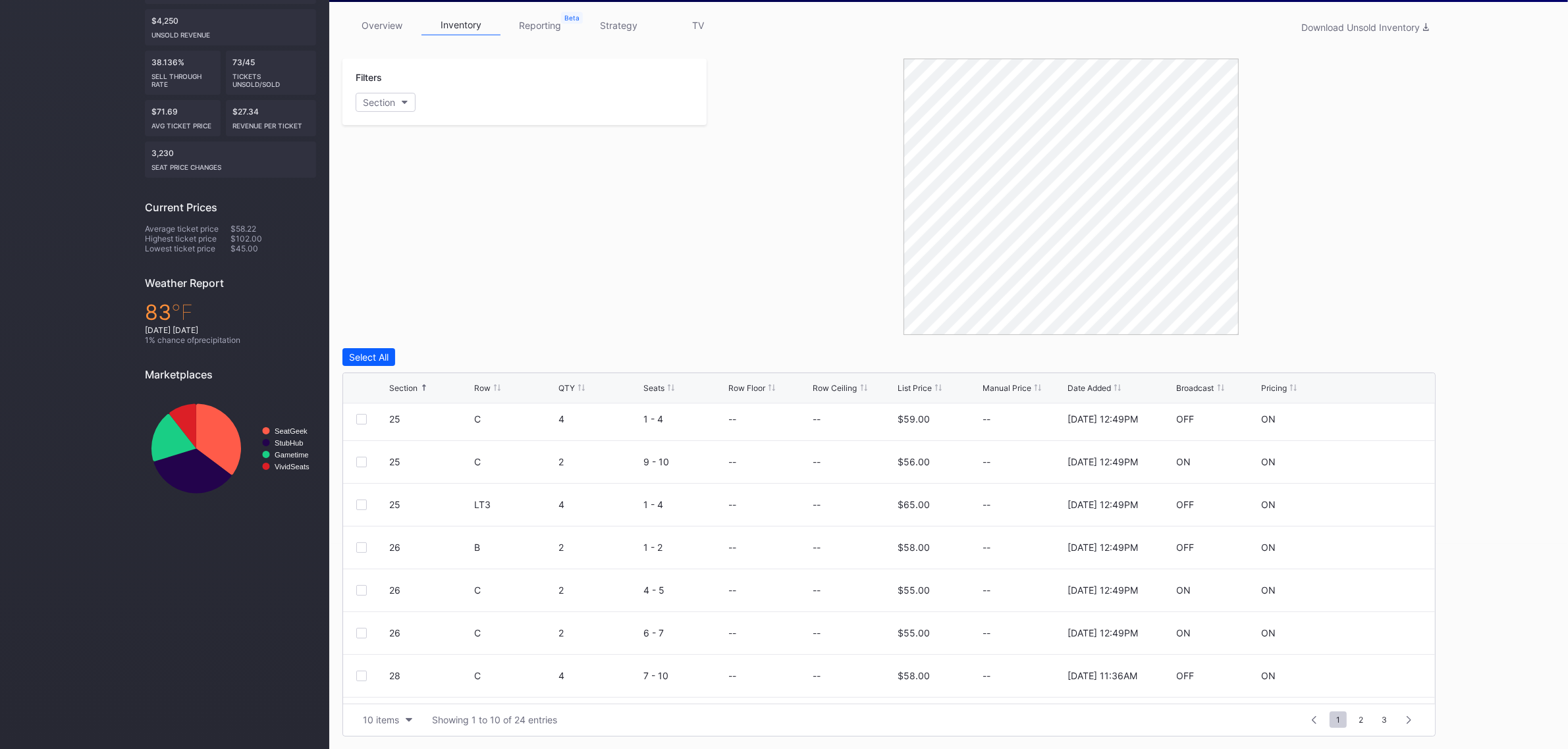
scroll to position [127, 0]
click at [374, 721] on div "10 items" at bounding box center [380, 720] width 36 height 11
click at [403, 663] on div "100 items" at bounding box center [387, 663] width 42 height 11
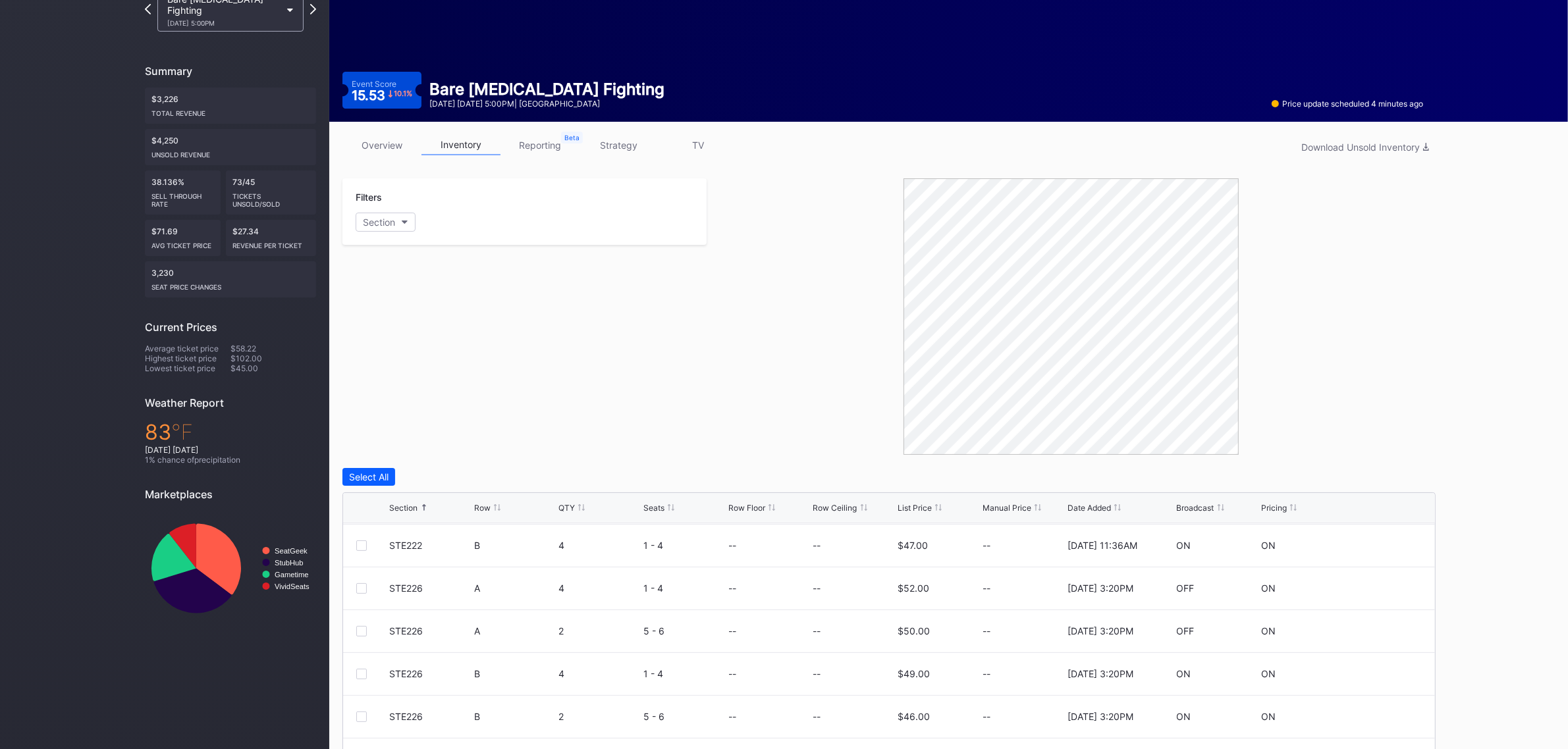
scroll to position [0, 0]
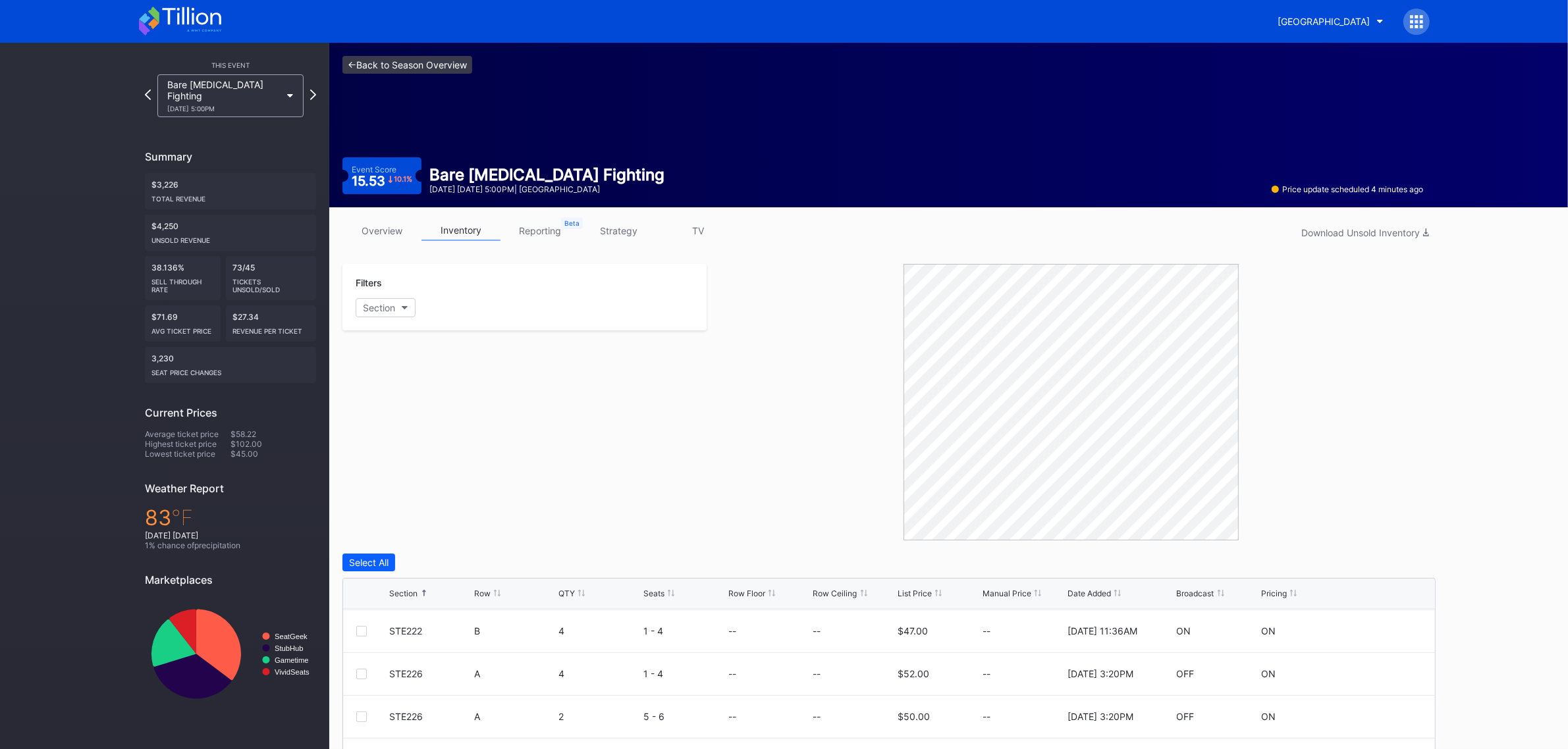
click at [427, 62] on link "<- Back to Season Overview" at bounding box center [407, 64] width 130 height 18
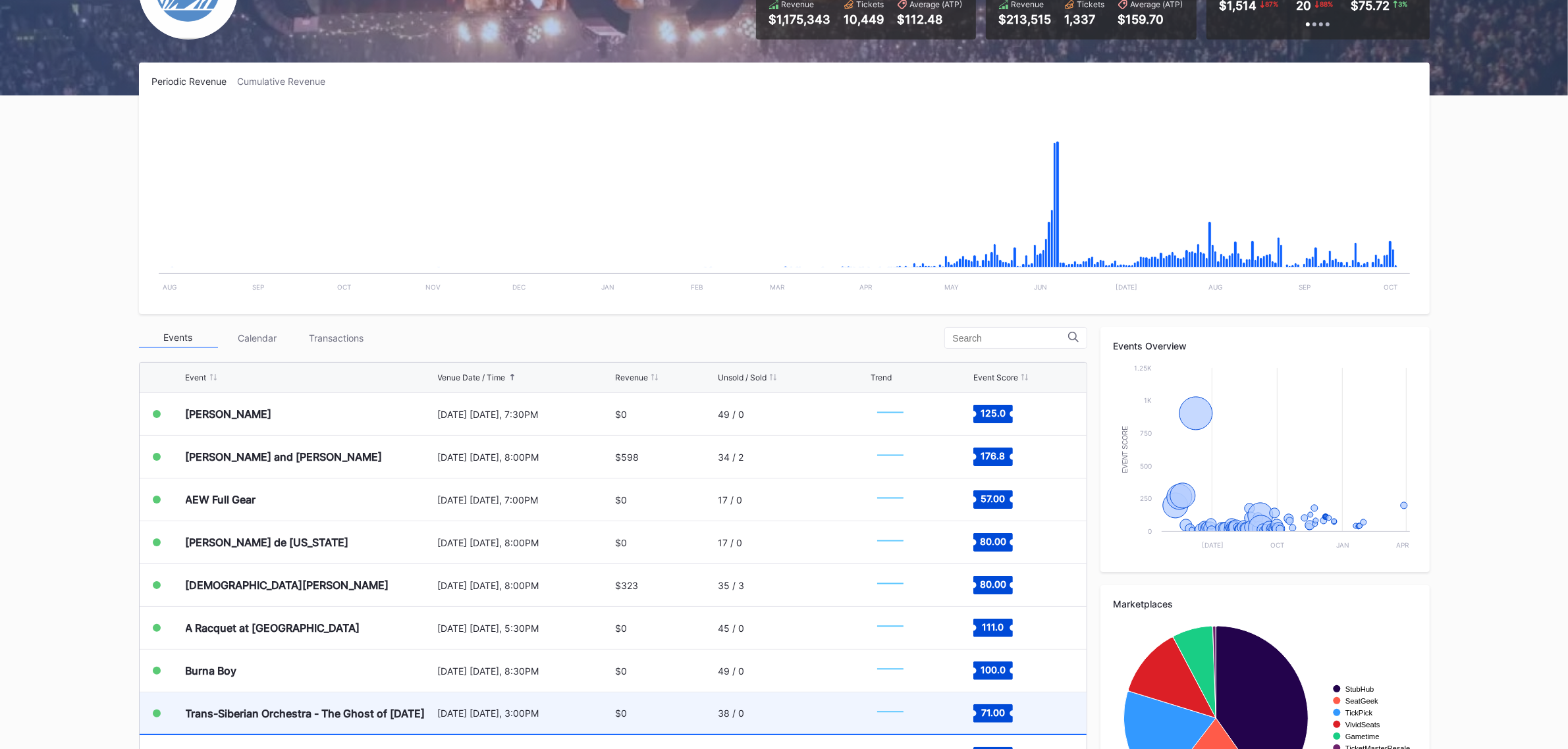
scroll to position [2641, 0]
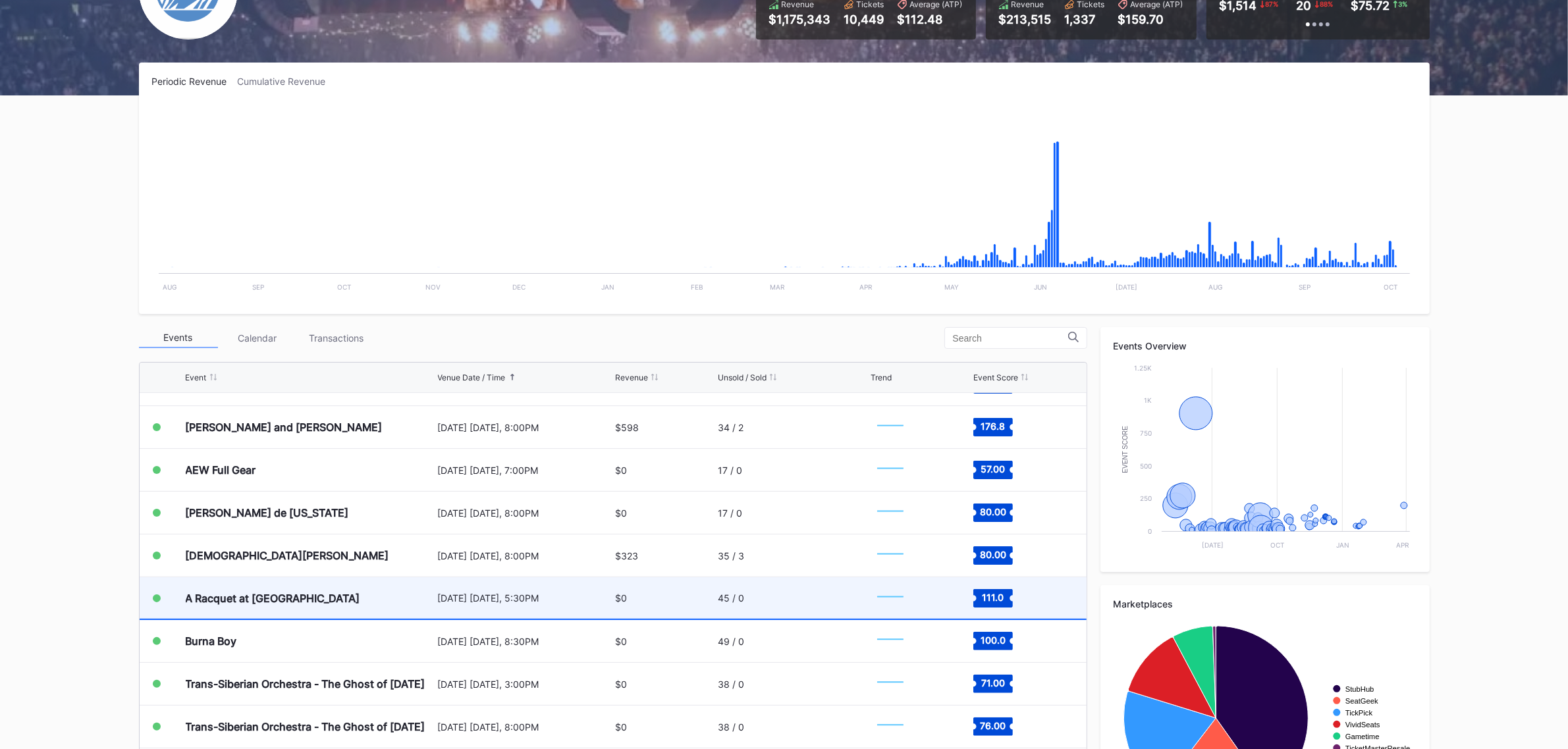
click at [336, 591] on div "A Racquet at [GEOGRAPHIC_DATA]" at bounding box center [310, 598] width 249 height 42
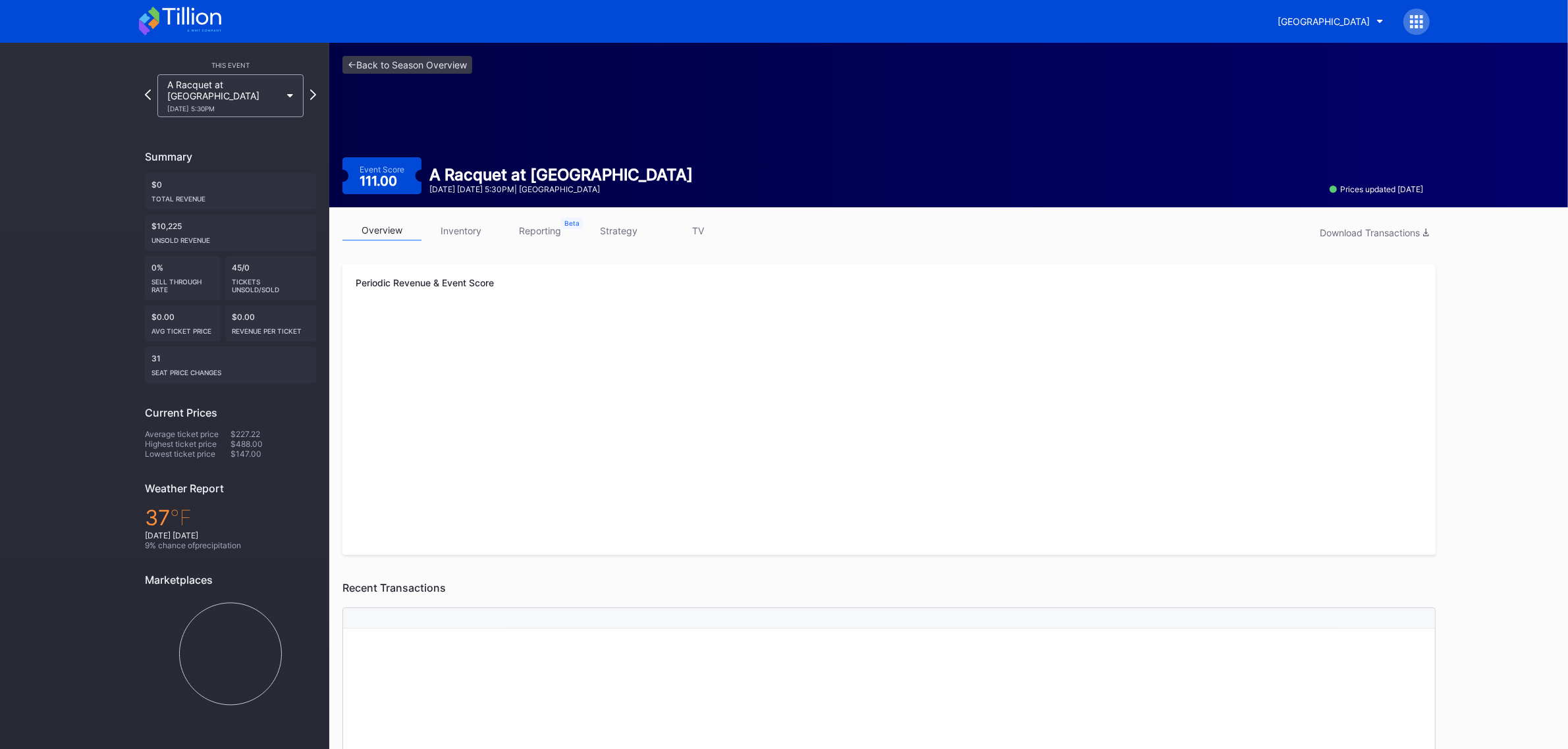
click at [639, 234] on link "strategy" at bounding box center [619, 231] width 79 height 21
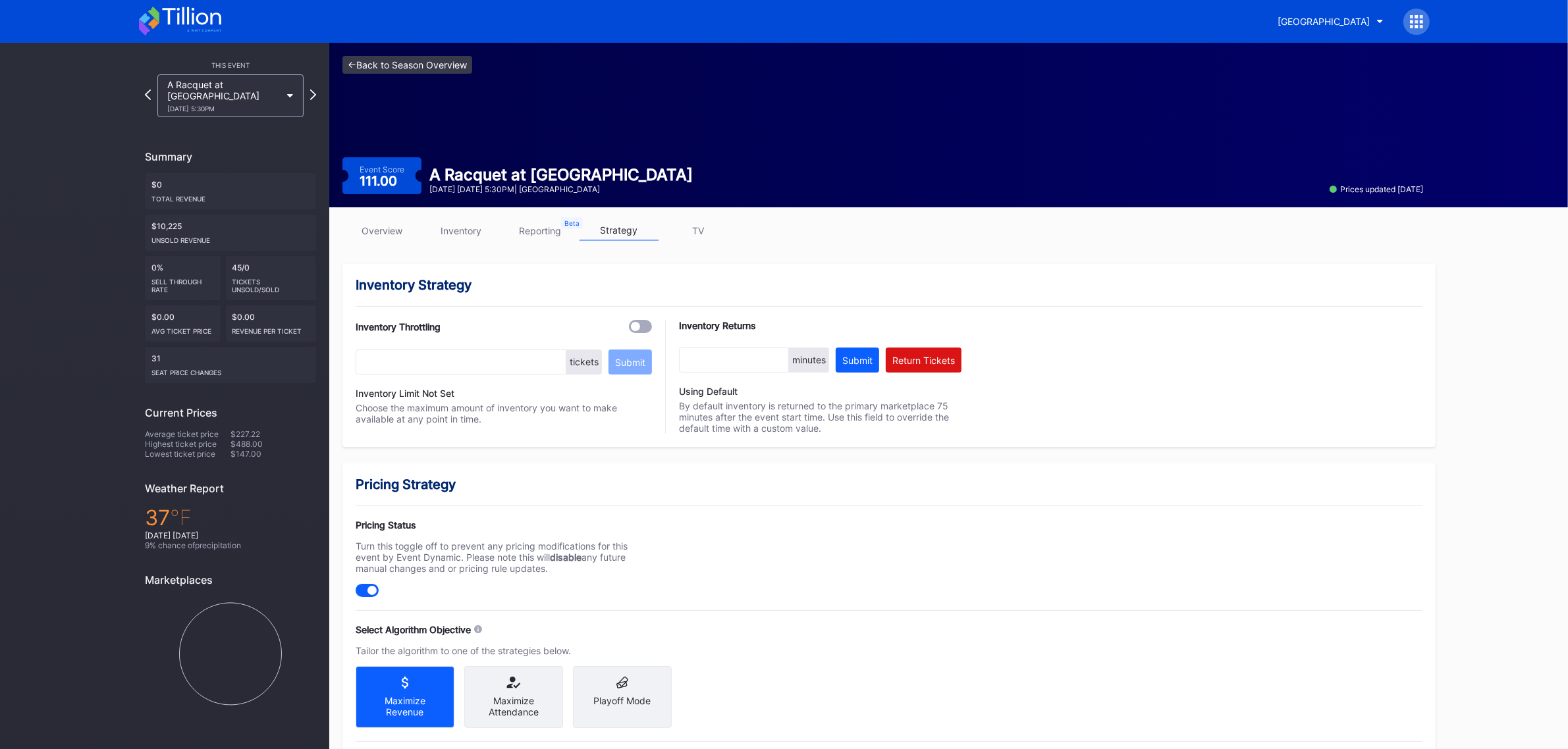
click at [428, 67] on link "<- Back to Season Overview" at bounding box center [407, 64] width 130 height 18
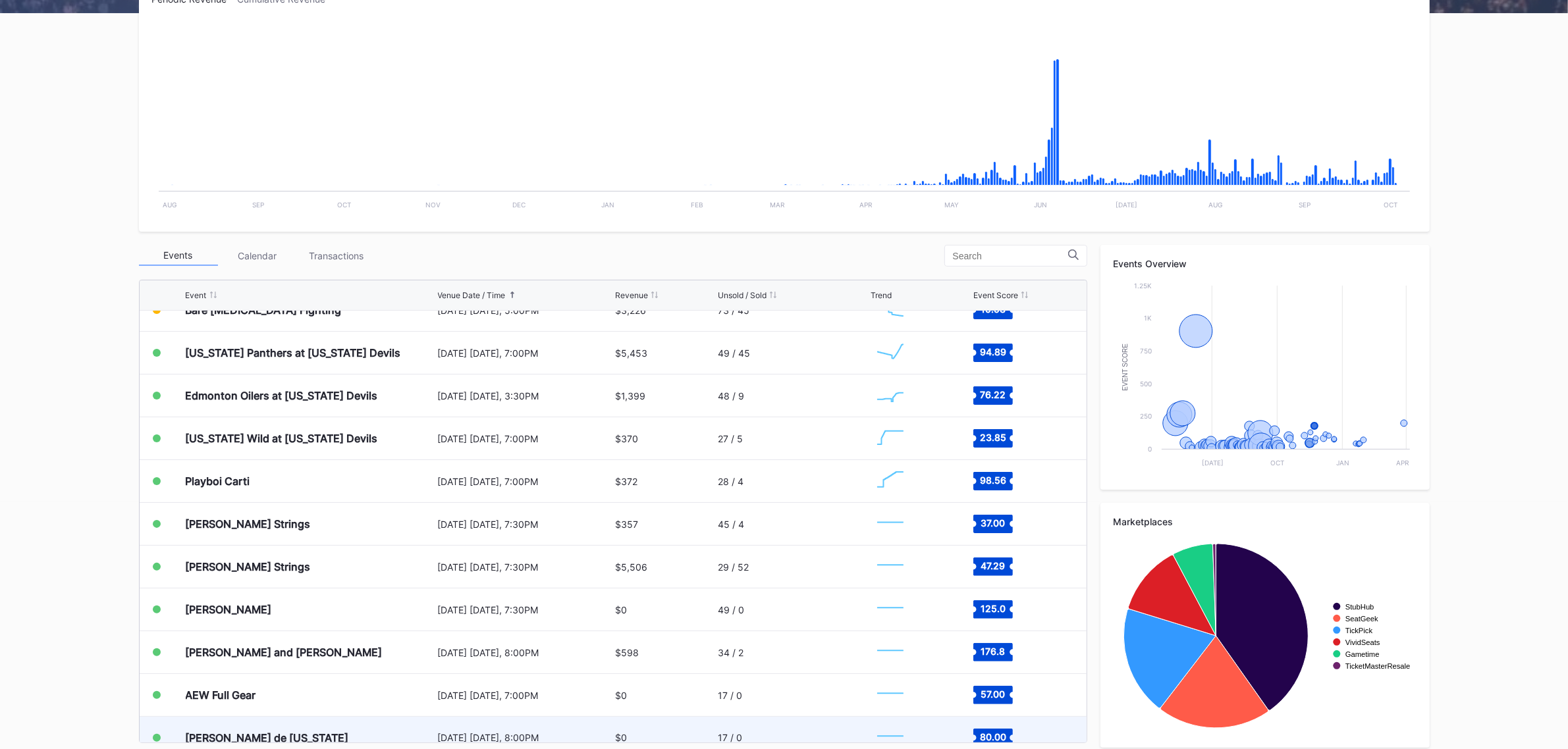
scroll to position [2251, 0]
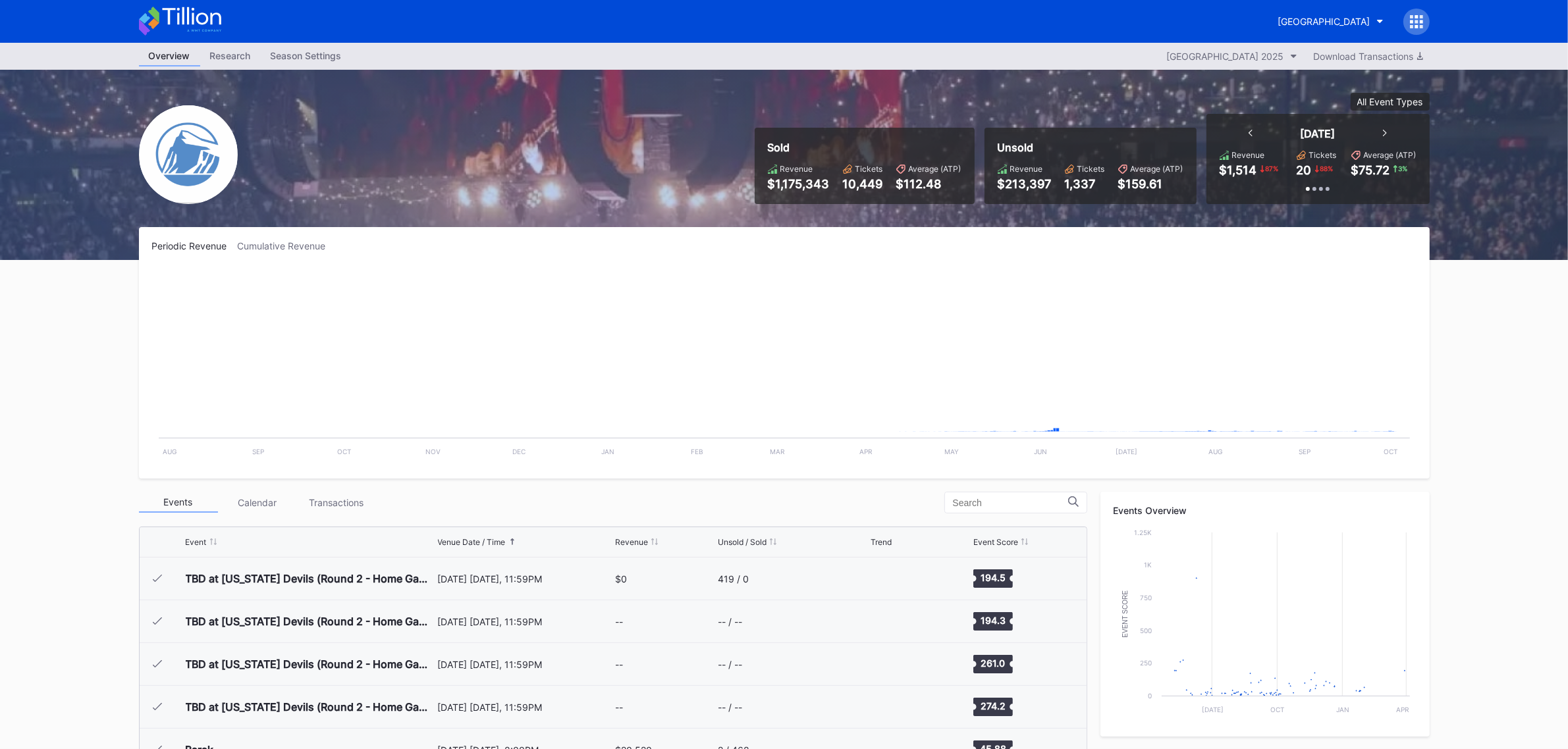
scroll to position [2311, 0]
